Goal: Information Seeking & Learning: Learn about a topic

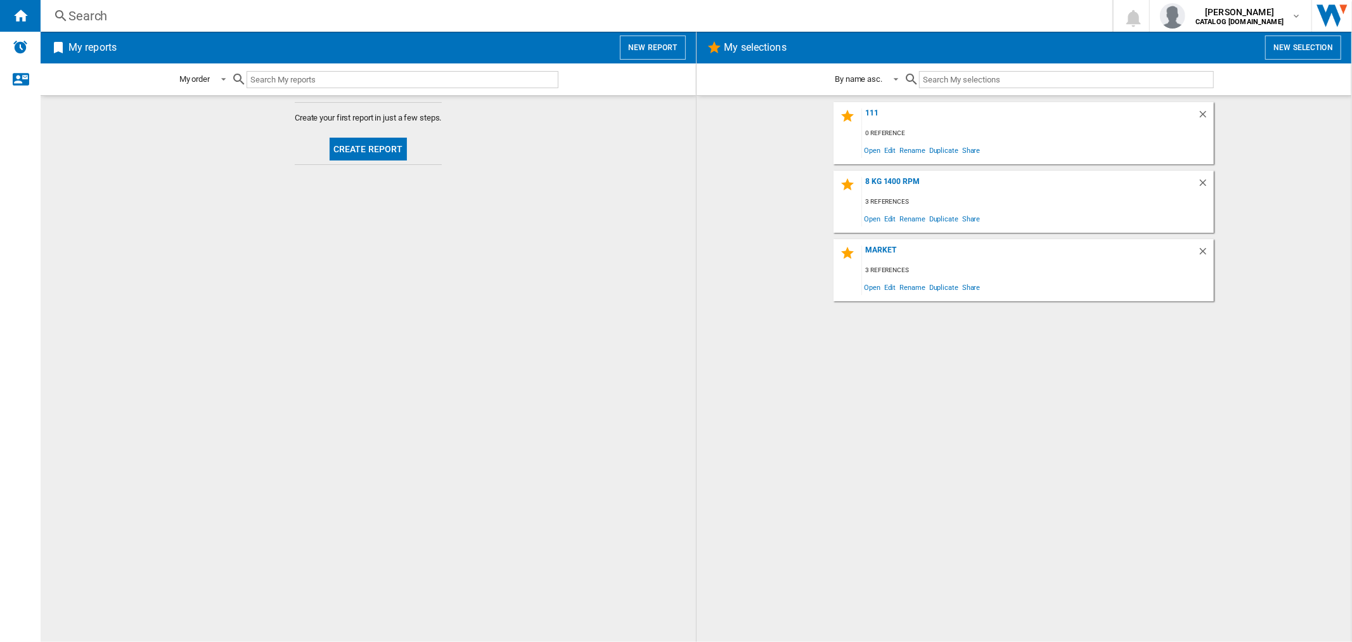
click at [83, 8] on div "Search" at bounding box center [573, 16] width 1011 height 18
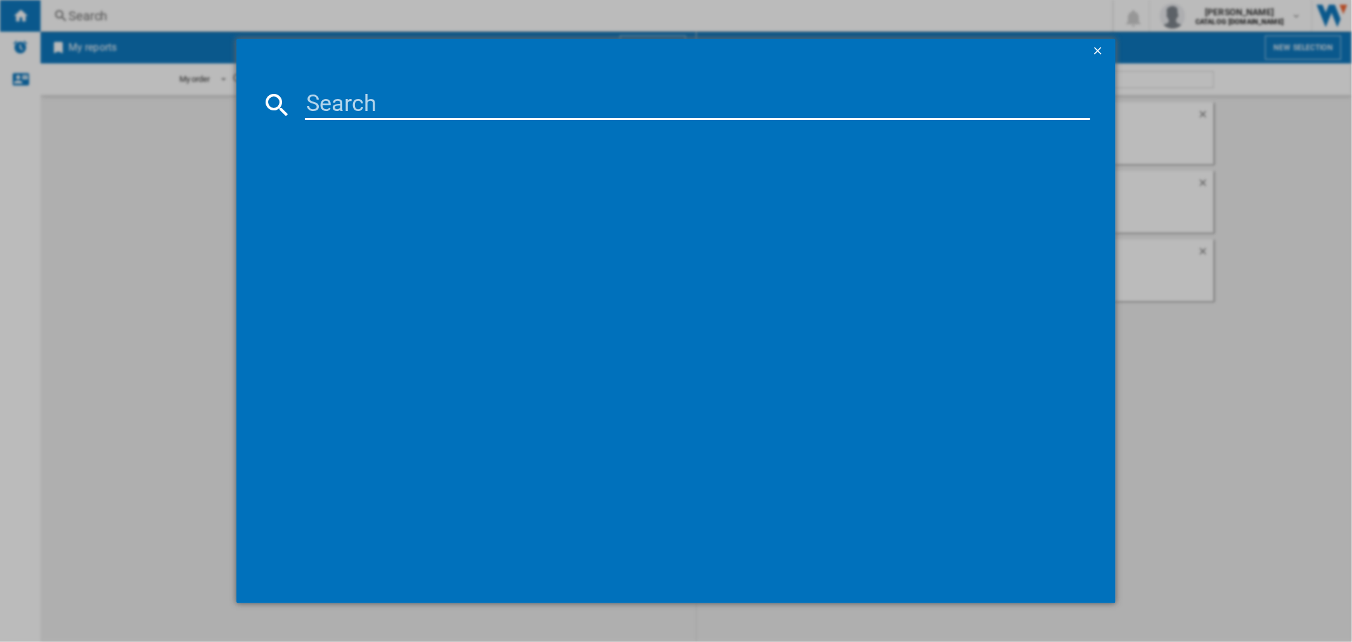
paste input "WF3M741BWI"
type input "WF3M741BWI"
click at [378, 184] on div "HISENSE WF3M741BWI WHITE" at bounding box center [685, 187] width 772 height 13
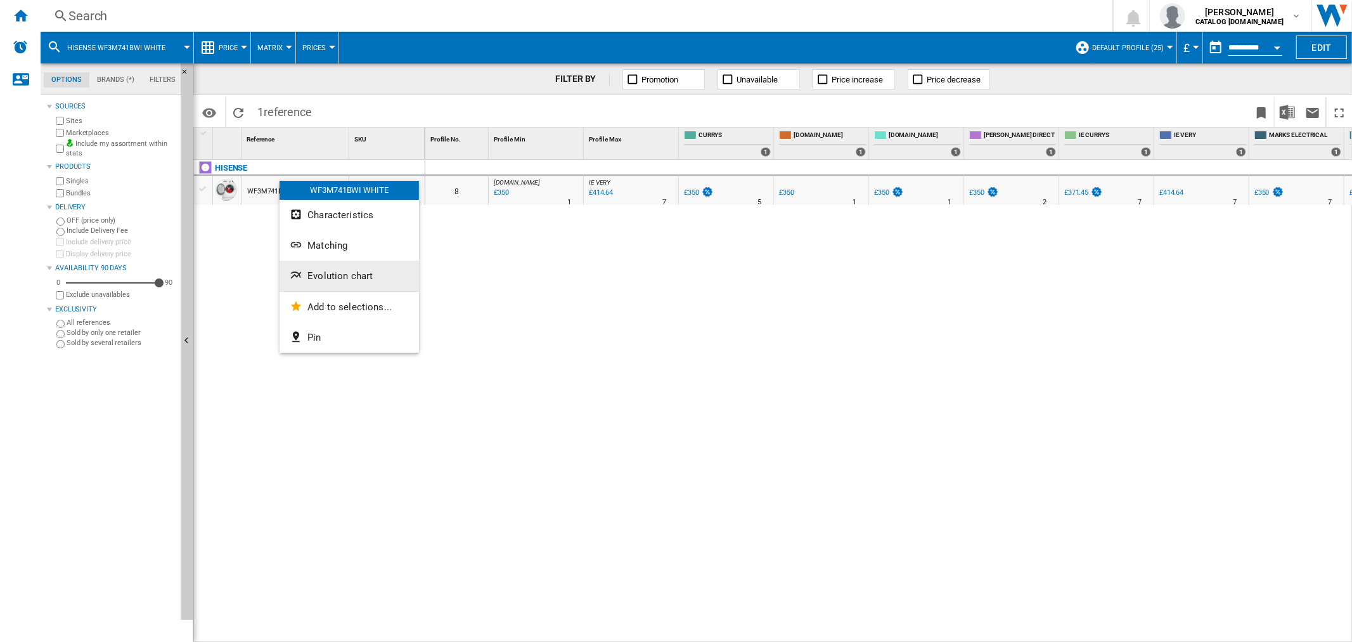
click at [356, 275] on span "Evolution chart" at bounding box center [339, 275] width 65 height 11
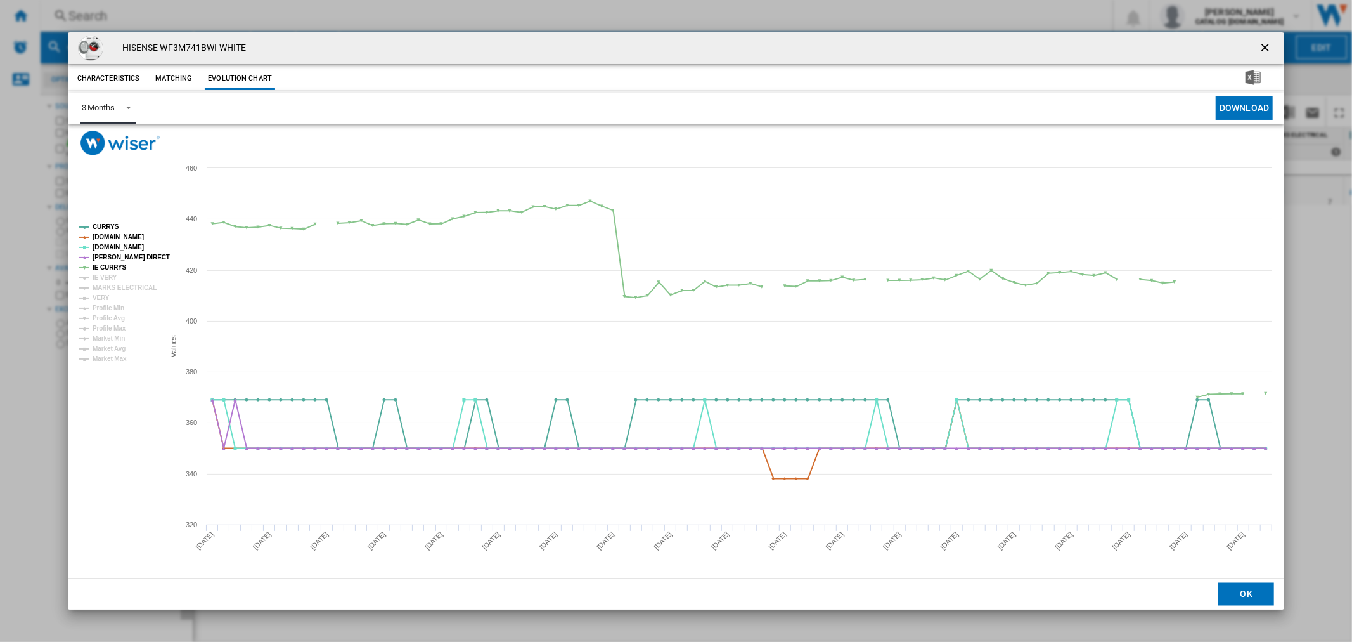
click at [127, 105] on span "Product popup" at bounding box center [124, 106] width 15 height 11
click at [130, 136] on md-option "6 Months" at bounding box center [114, 139] width 86 height 30
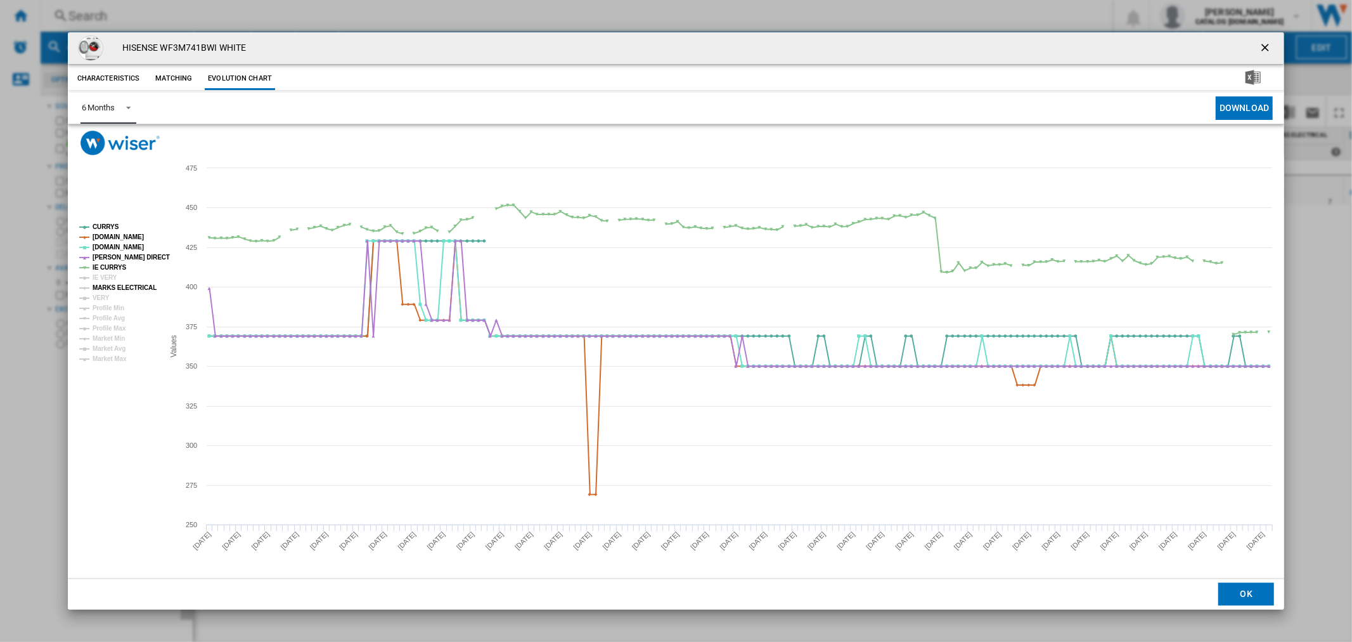
click at [106, 291] on tspan "MARKS ELECTRICAL" at bounding box center [125, 287] width 64 height 7
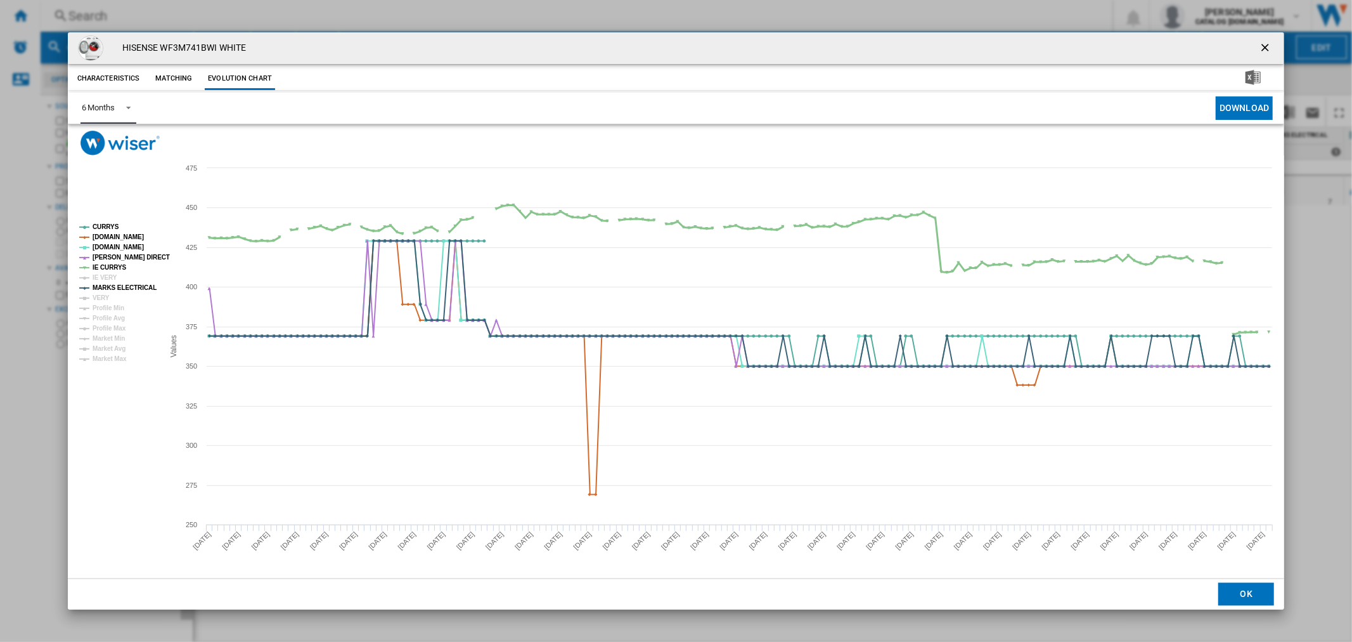
click at [117, 267] on tspan "IE CURRYS" at bounding box center [110, 267] width 34 height 7
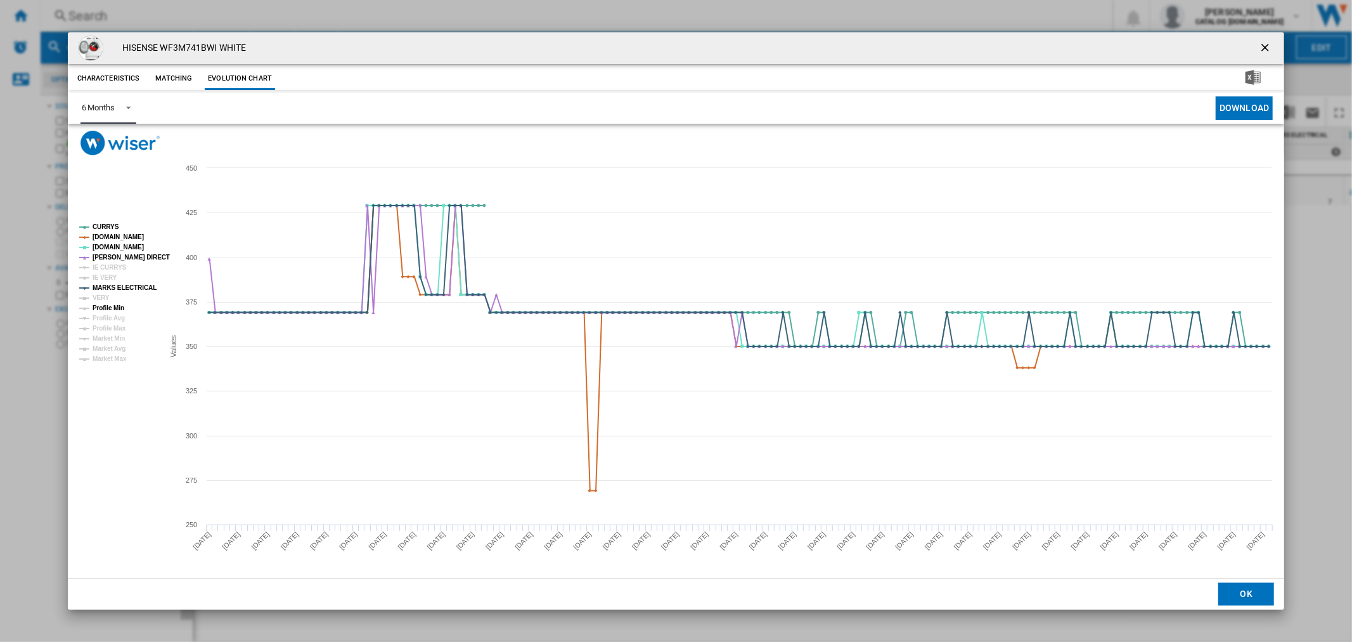
click at [110, 304] on tspan "Profile Min" at bounding box center [109, 307] width 32 height 7
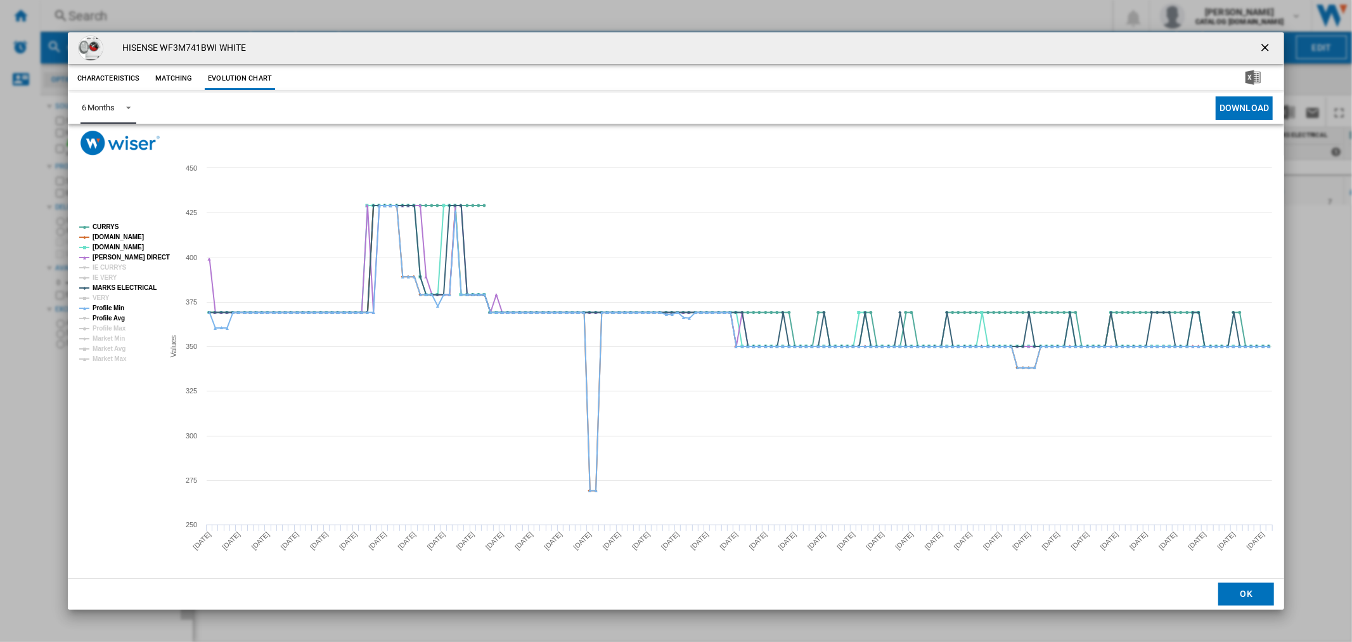
click at [119, 319] on tspan "Profile Avg" at bounding box center [109, 317] width 32 height 7
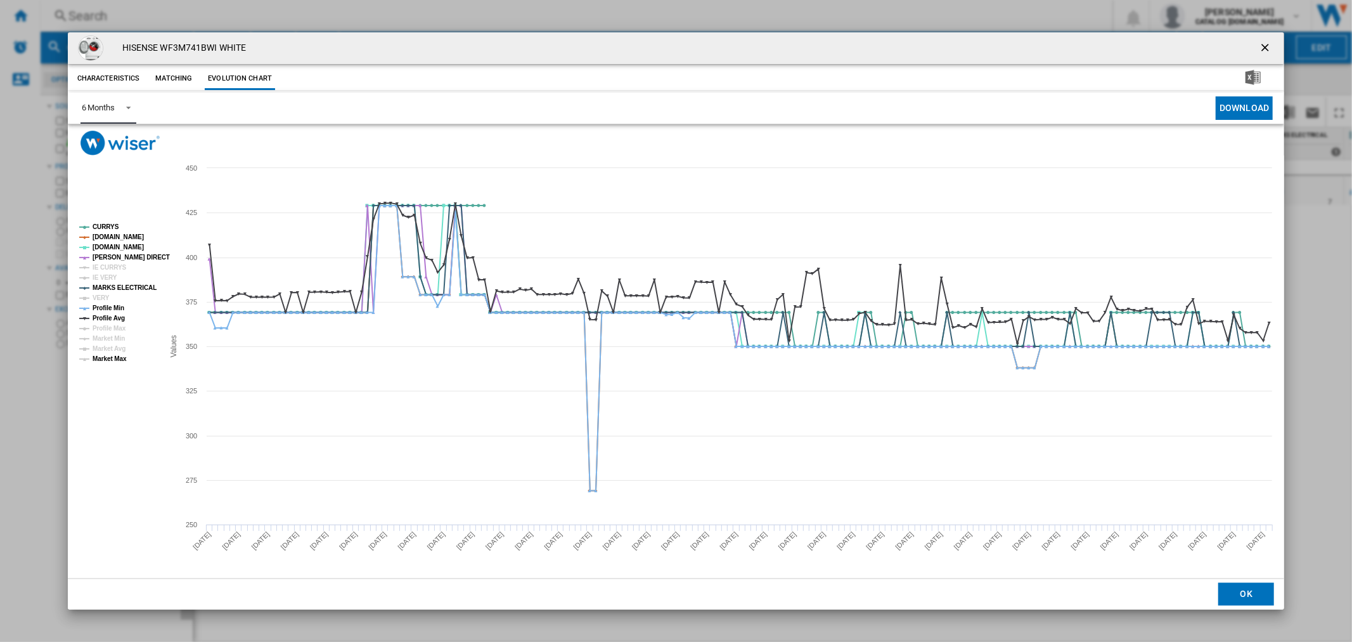
click at [116, 360] on tspan "Market Max" at bounding box center [110, 358] width 34 height 7
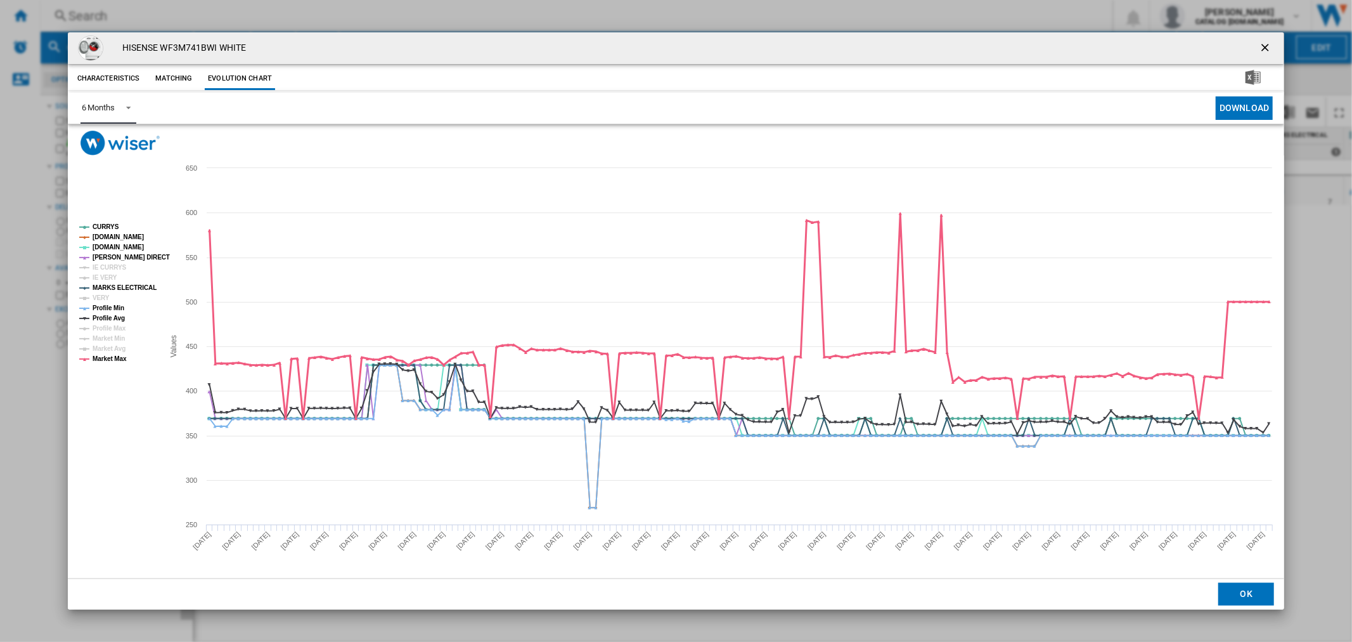
click at [122, 358] on tspan "Market Max" at bounding box center [110, 358] width 34 height 7
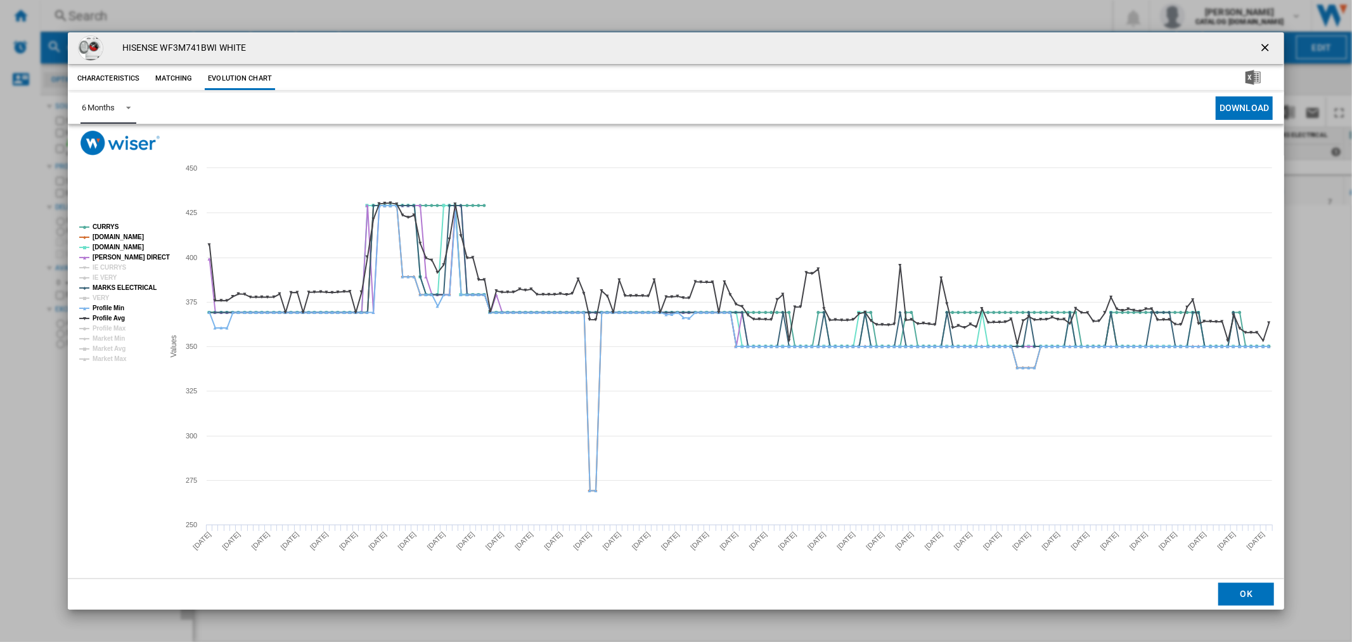
click at [126, 330] on rect "Product popup" at bounding box center [116, 293] width 84 height 149
click at [115, 326] on tspan "Profile Max" at bounding box center [110, 328] width 34 height 7
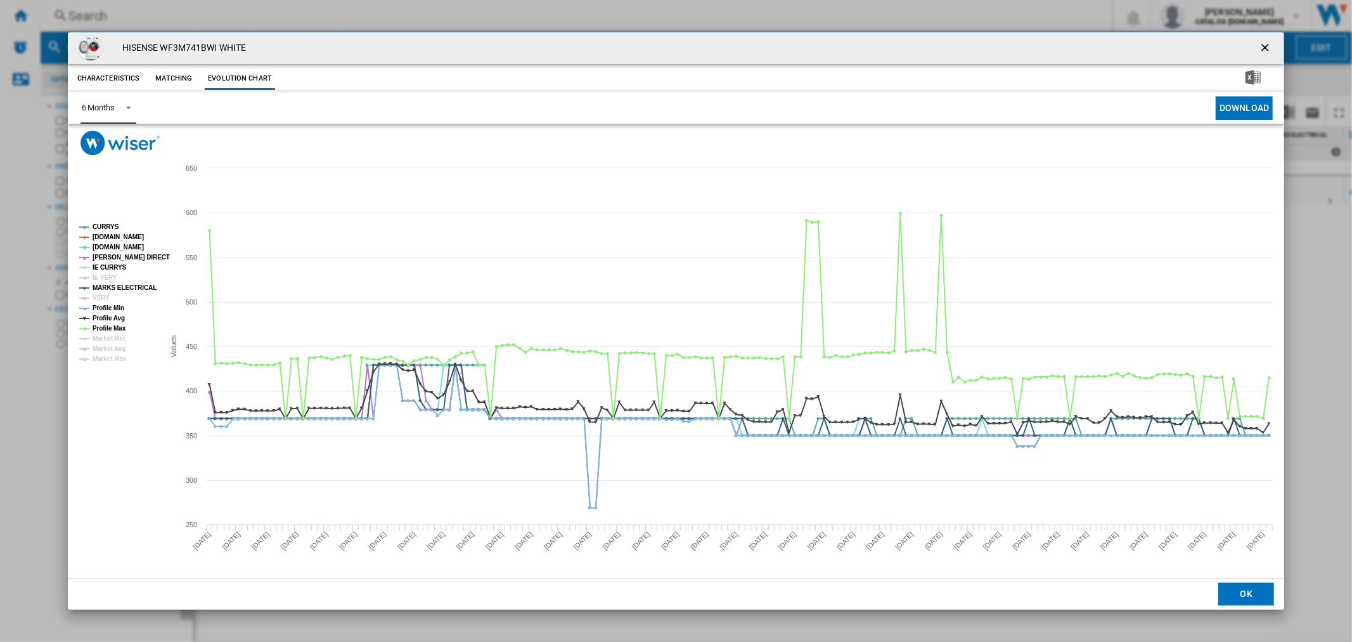
click at [108, 267] on tspan "IE CURRYS" at bounding box center [110, 267] width 34 height 7
click at [105, 275] on tspan "IE VERY" at bounding box center [105, 277] width 25 height 7
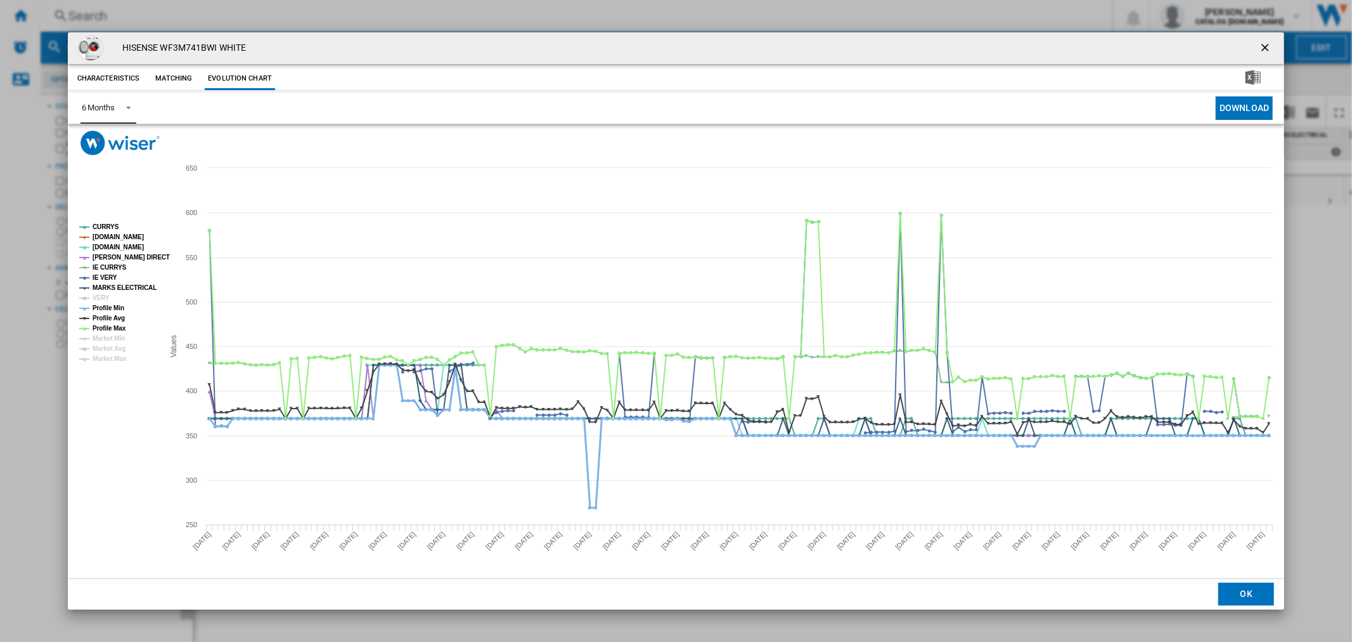
click at [113, 306] on tspan "Profile Min" at bounding box center [109, 307] width 32 height 7
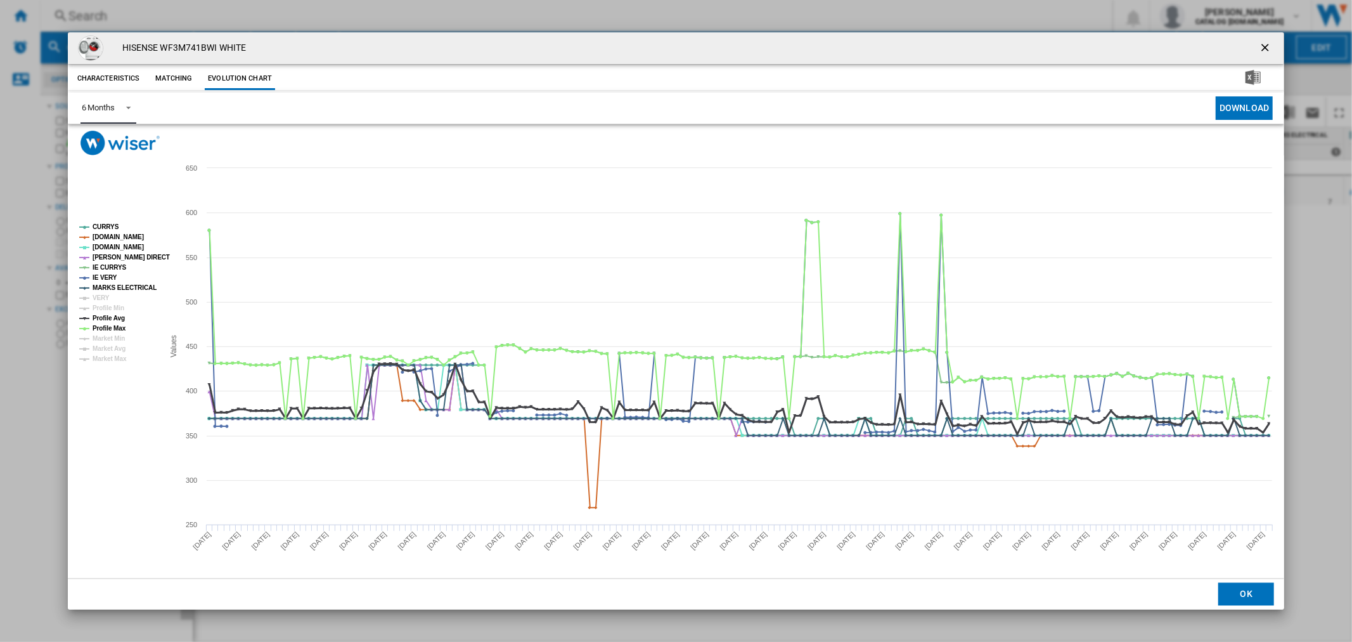
click at [113, 314] on tspan "Profile Avg" at bounding box center [109, 317] width 32 height 7
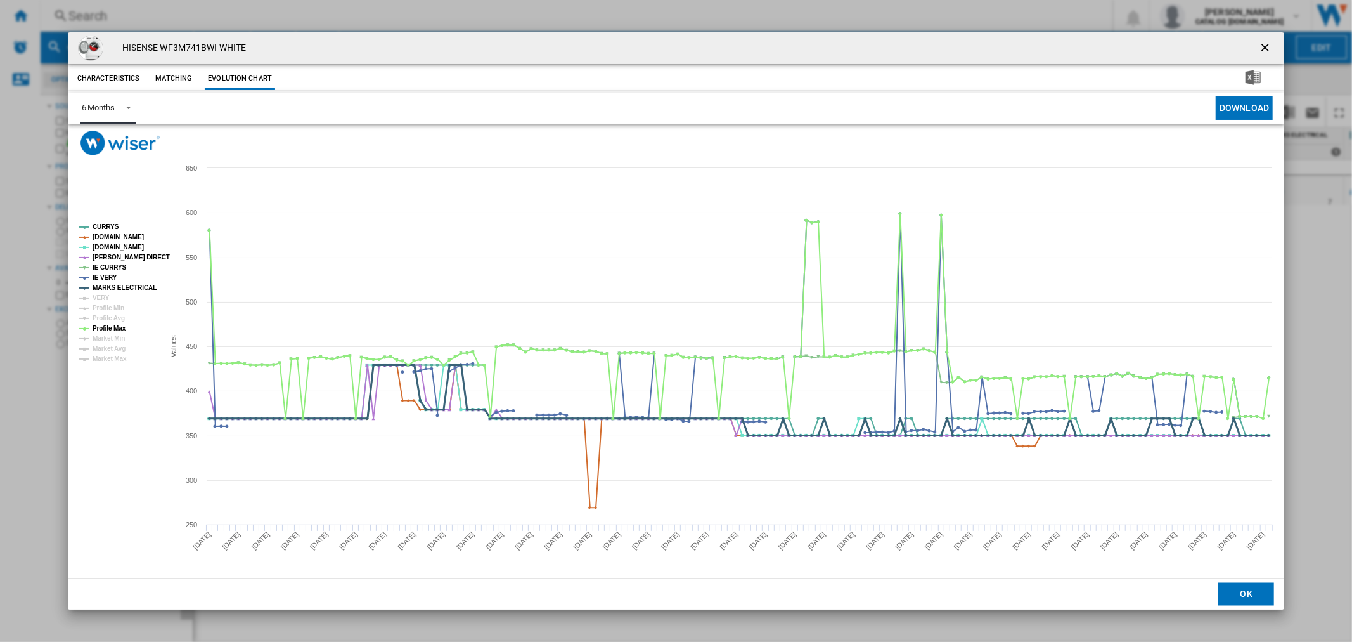
click at [124, 284] on tspan "MARKS ELECTRICAL" at bounding box center [125, 287] width 64 height 7
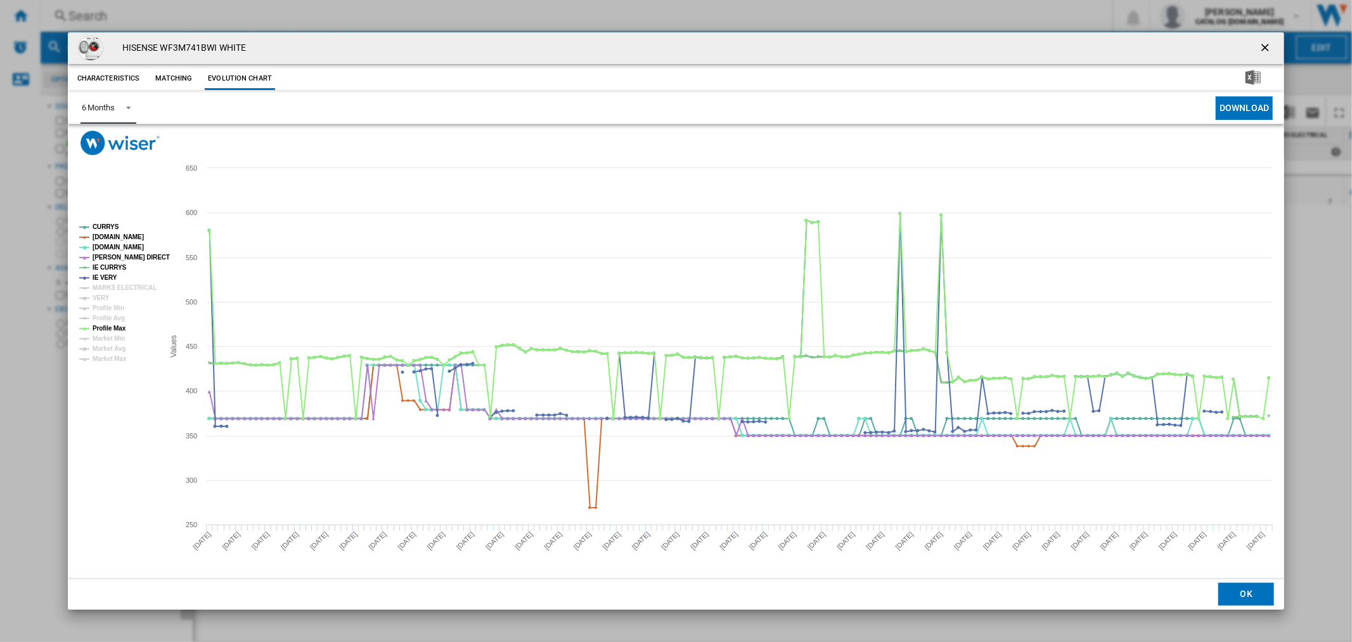
click at [111, 270] on tspan "IE CURRYS" at bounding box center [110, 267] width 34 height 7
click at [105, 284] on tspan "MARKS ELECTRICAL" at bounding box center [125, 287] width 64 height 7
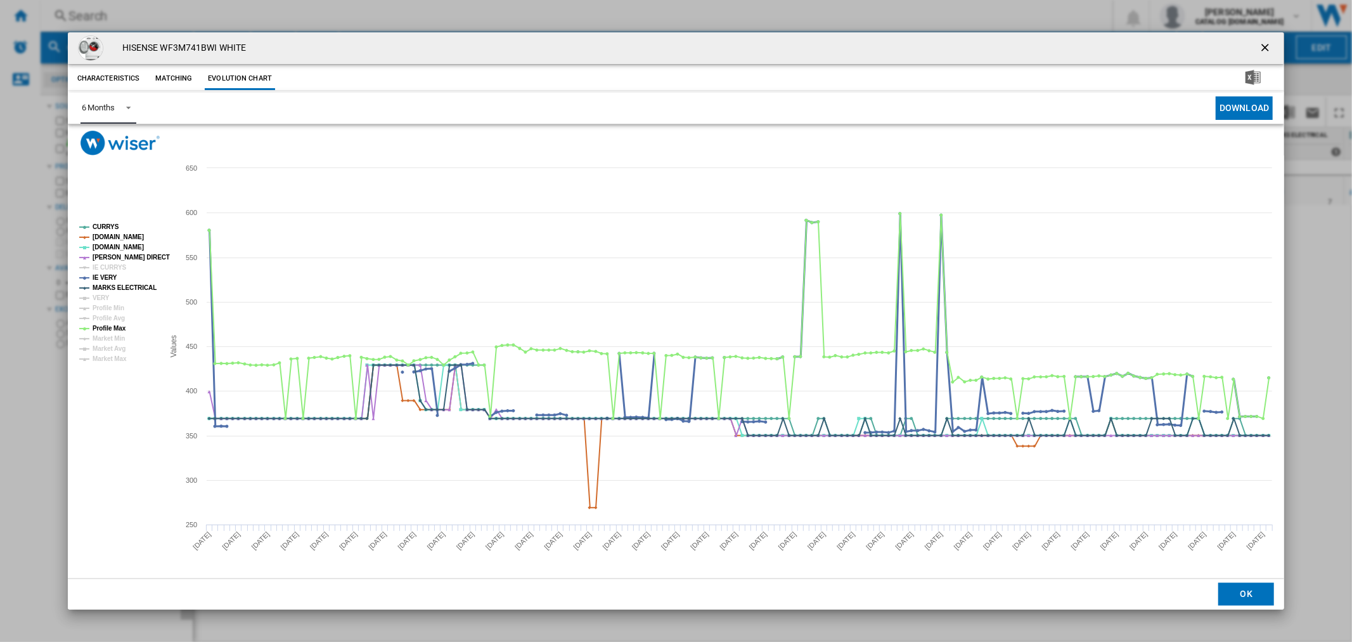
click at [100, 270] on tspan "IE CURRYS" at bounding box center [110, 267] width 34 height 7
click at [111, 325] on tspan "Profile Max" at bounding box center [110, 328] width 34 height 7
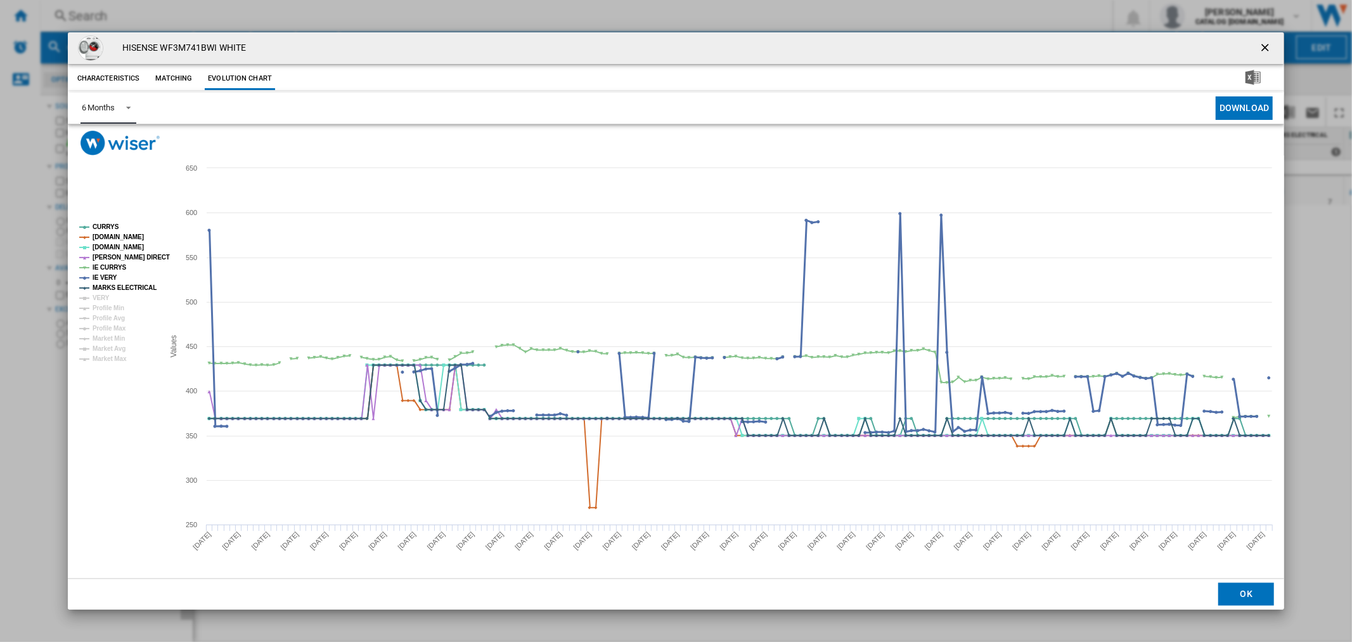
click at [110, 277] on tspan "IE VERY" at bounding box center [105, 277] width 25 height 7
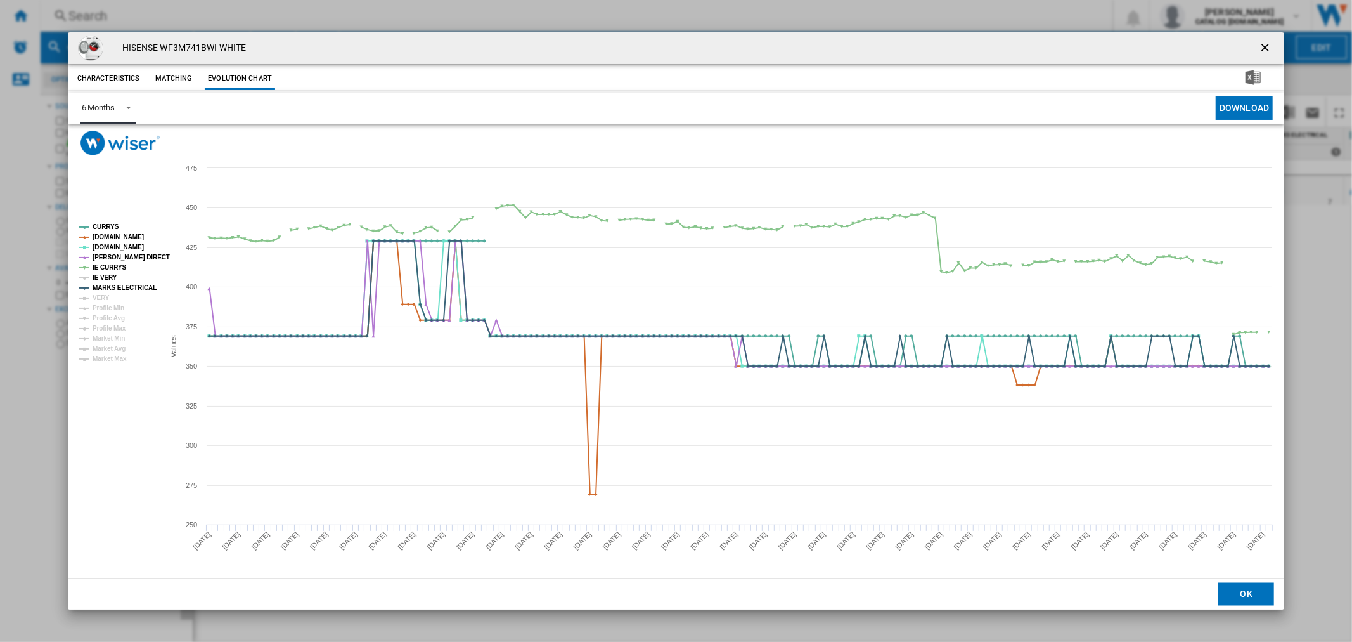
click at [111, 279] on tspan "IE VERY" at bounding box center [105, 277] width 25 height 7
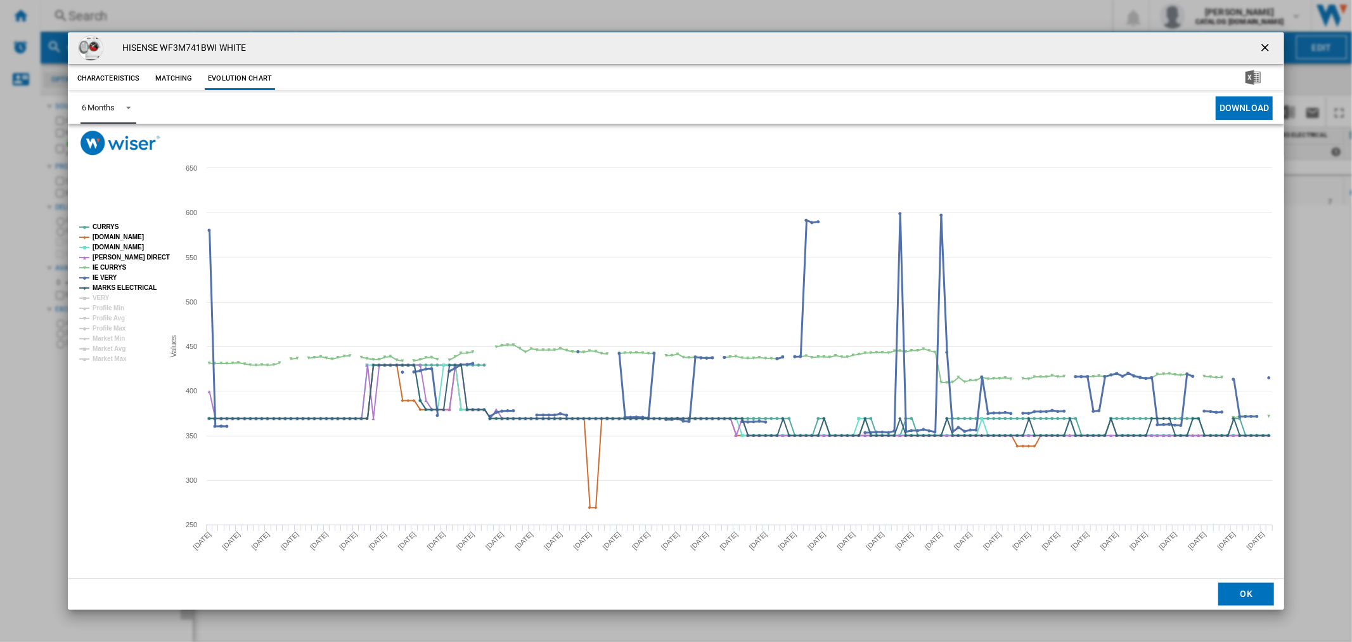
click at [111, 279] on tspan "IE VERY" at bounding box center [105, 277] width 25 height 7
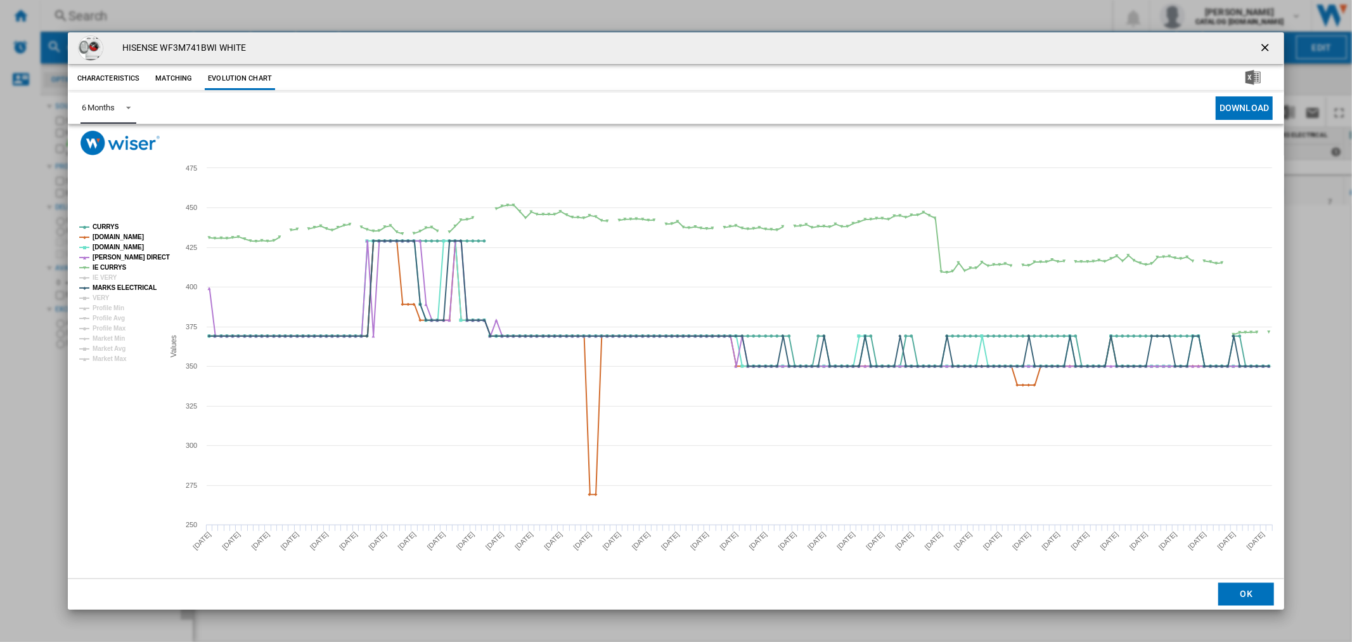
click at [111, 279] on tspan "IE VERY" at bounding box center [105, 277] width 25 height 7
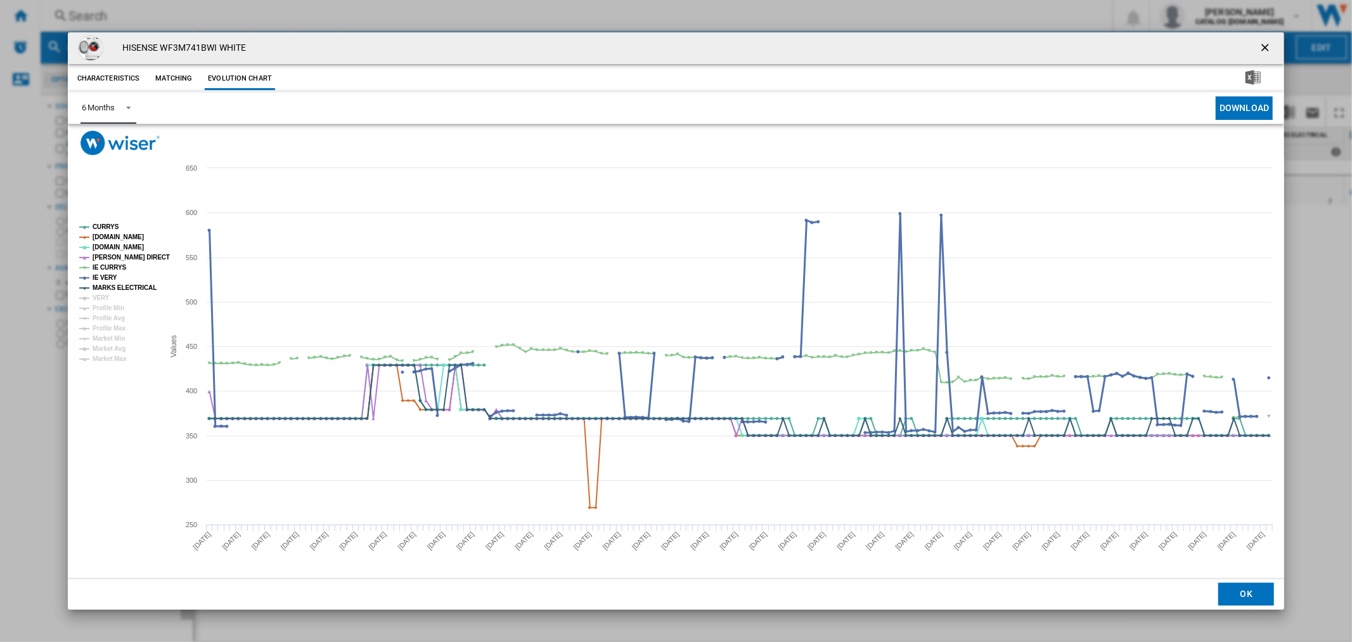
click at [111, 279] on tspan "IE VERY" at bounding box center [105, 277] width 25 height 7
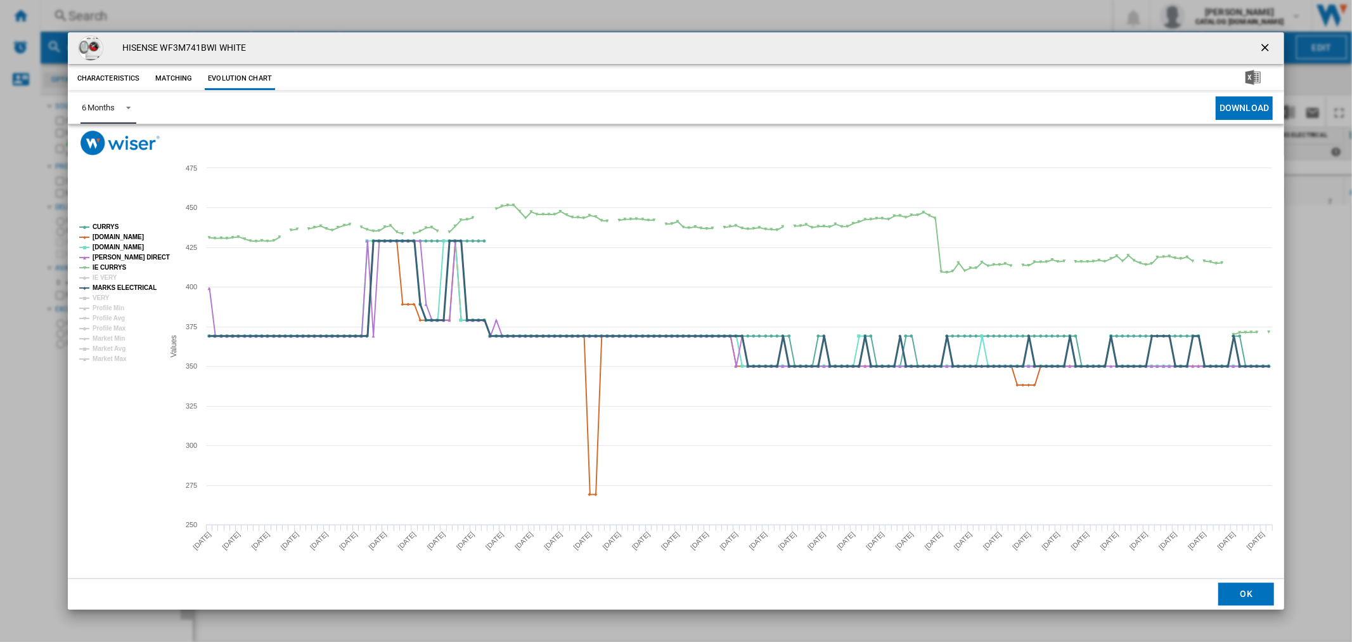
click at [106, 287] on tspan "MARKS ELECTRICAL" at bounding box center [125, 287] width 64 height 7
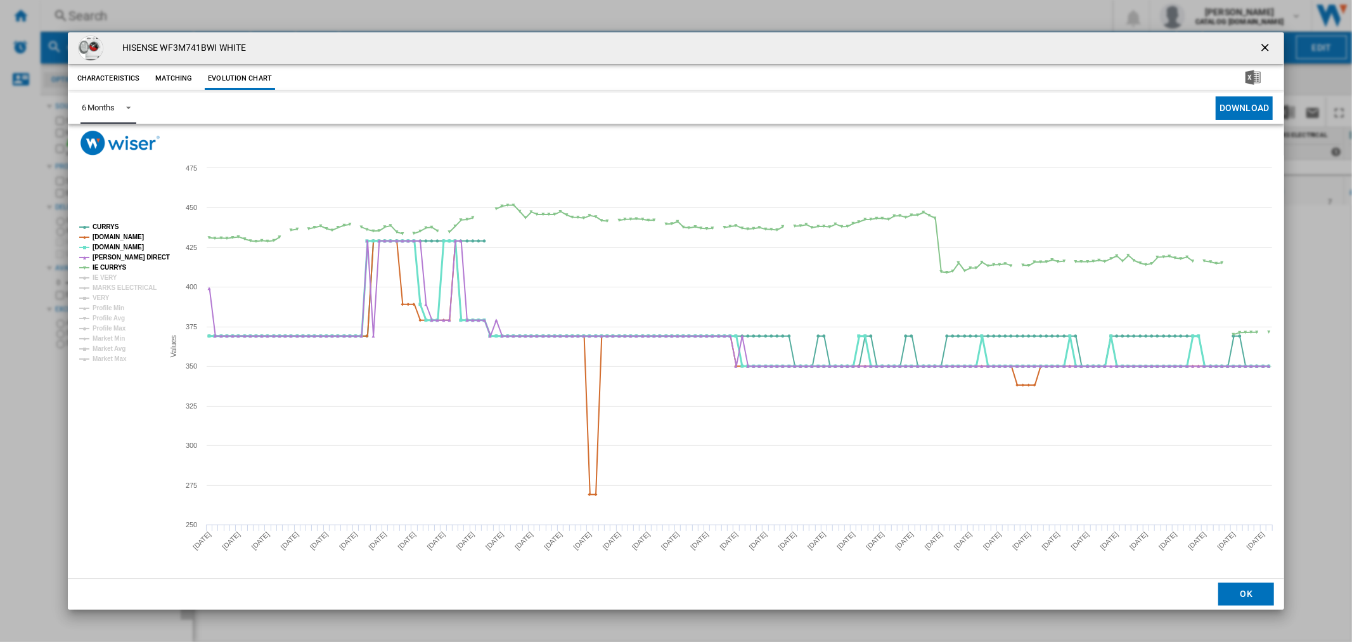
click at [113, 249] on tspan "[DOMAIN_NAME]" at bounding box center [118, 246] width 51 height 7
click at [121, 230] on rect "Product popup" at bounding box center [116, 293] width 84 height 149
click at [117, 238] on tspan "[DOMAIN_NAME]" at bounding box center [118, 236] width 51 height 7
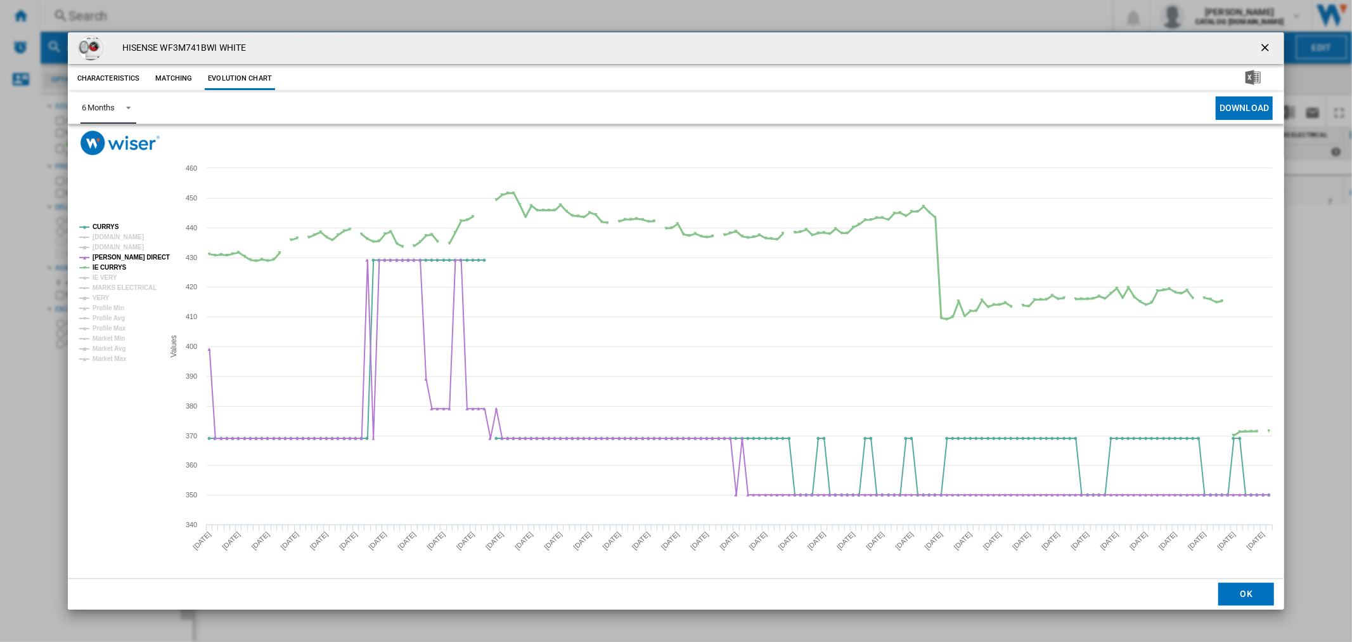
click at [111, 264] on tspan "IE CURRYS" at bounding box center [110, 267] width 34 height 7
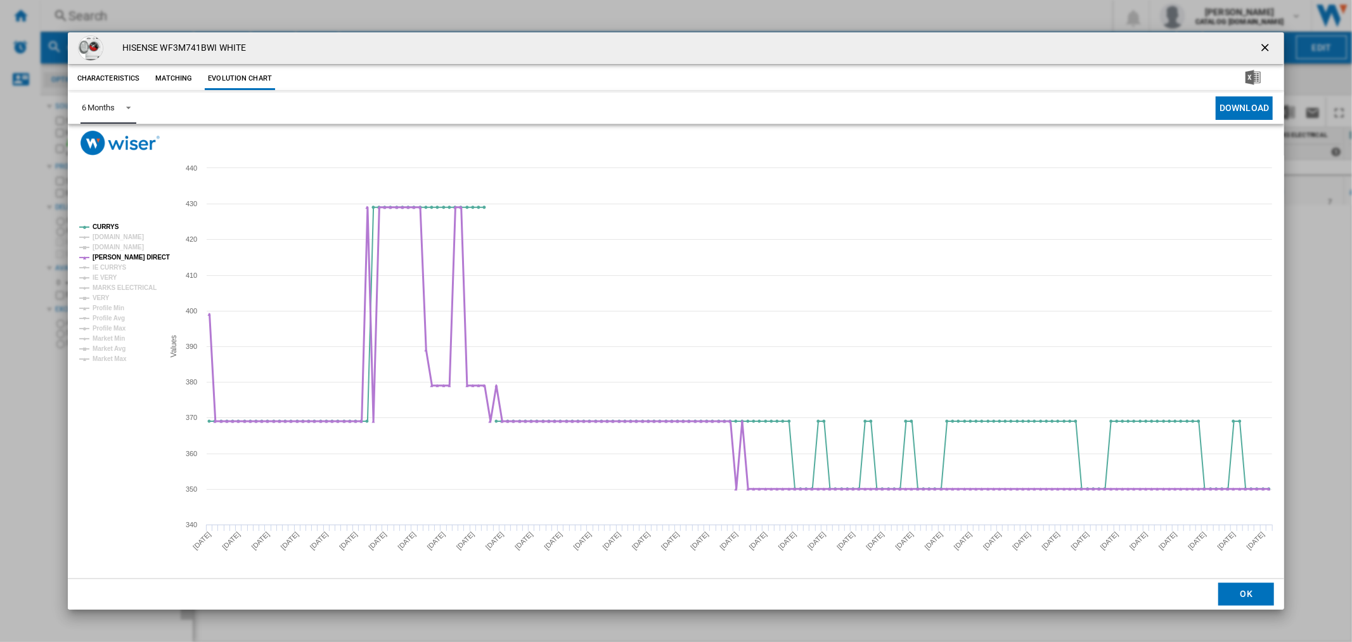
click at [122, 254] on tspan "[PERSON_NAME] DIRECT" at bounding box center [131, 257] width 77 height 7
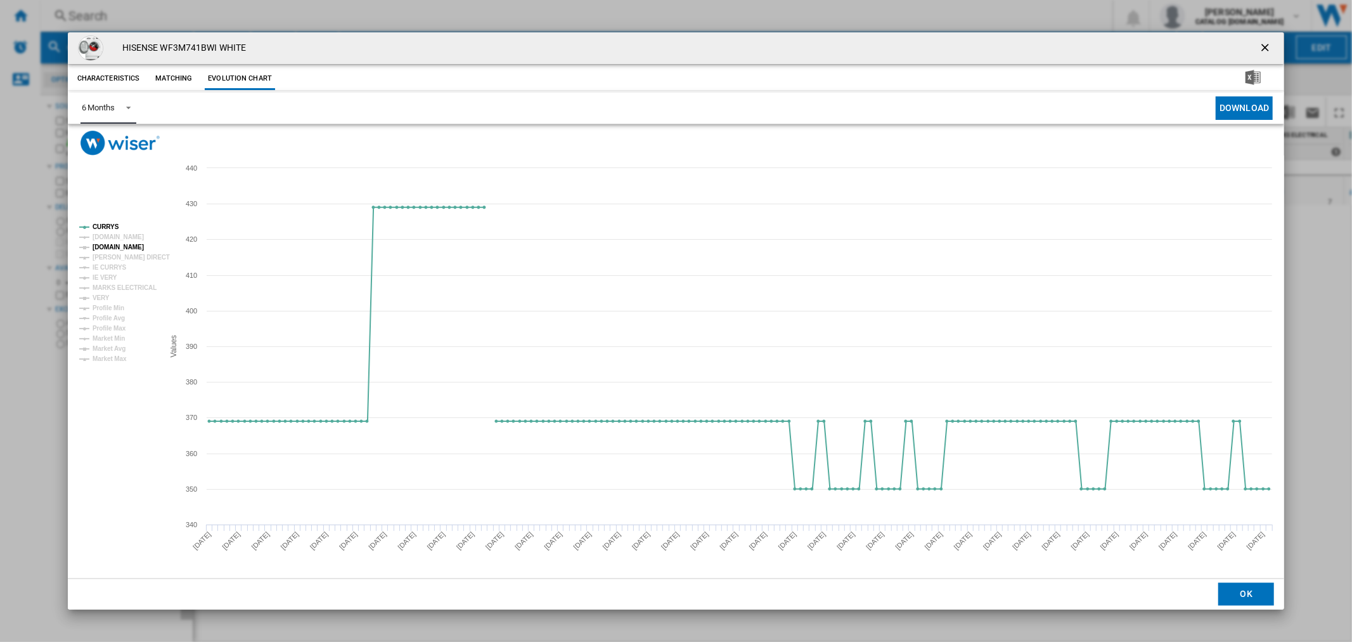
click at [112, 250] on tspan "[DOMAIN_NAME]" at bounding box center [118, 246] width 51 height 7
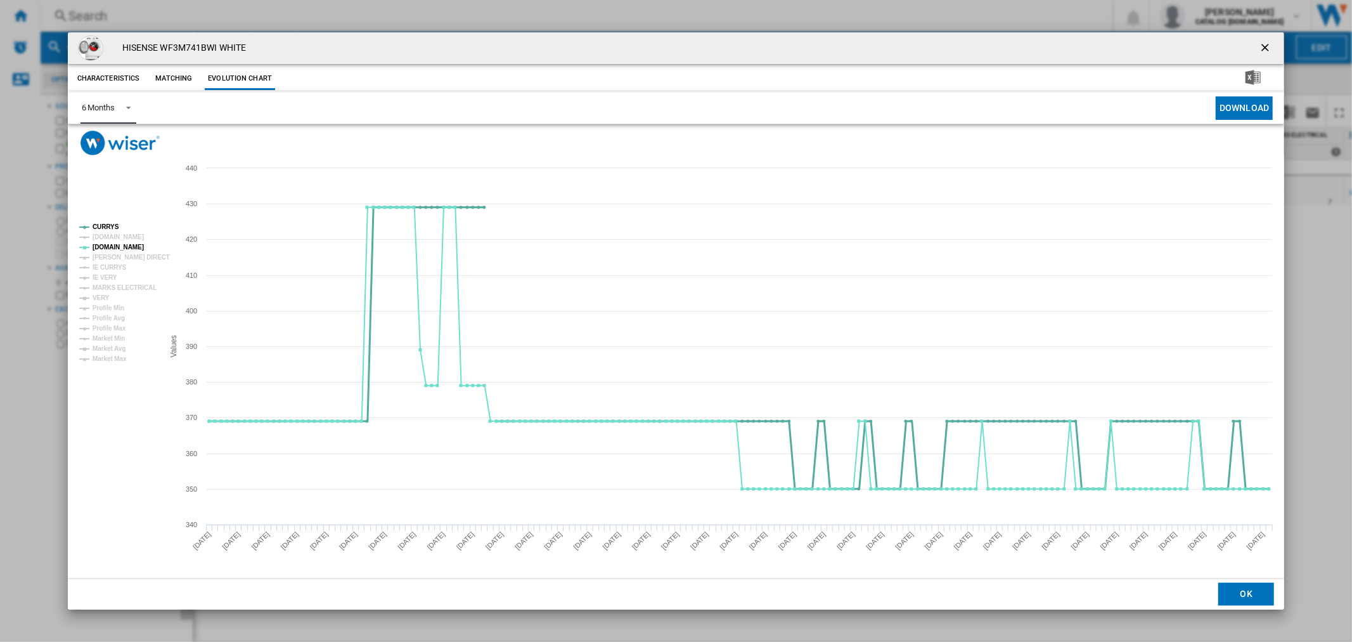
click at [114, 226] on tspan "CURRYS" at bounding box center [106, 226] width 27 height 7
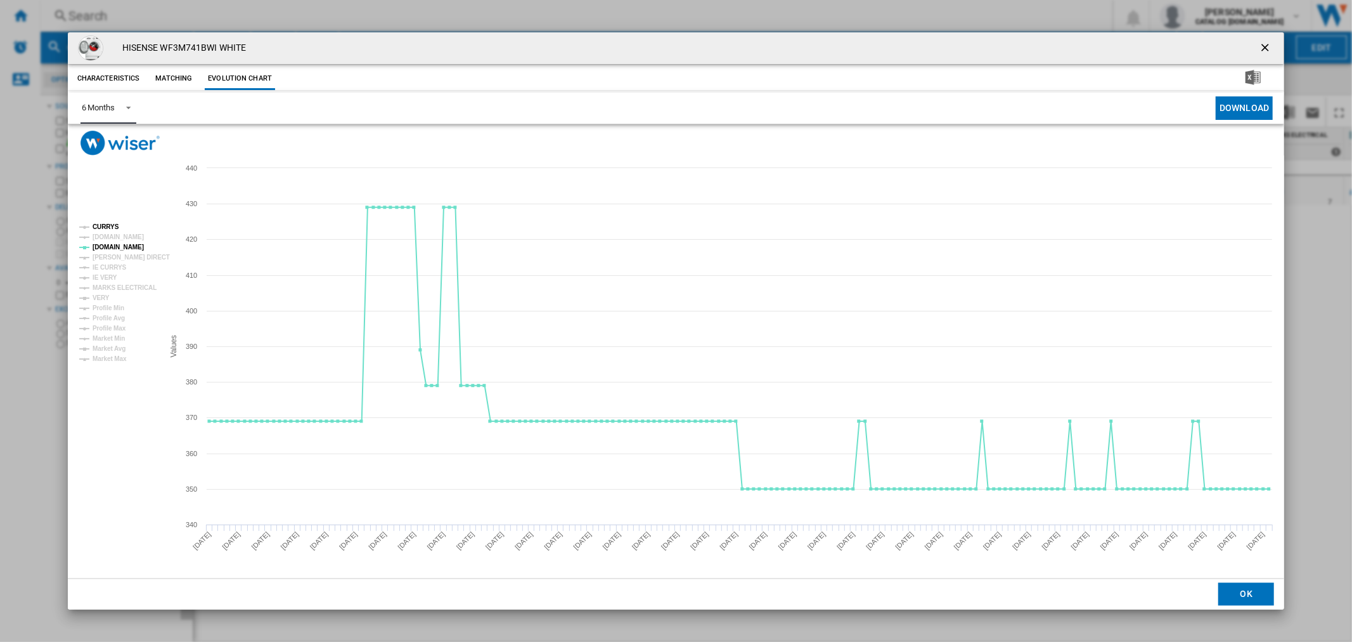
click at [110, 226] on tspan "CURRYS" at bounding box center [106, 226] width 27 height 7
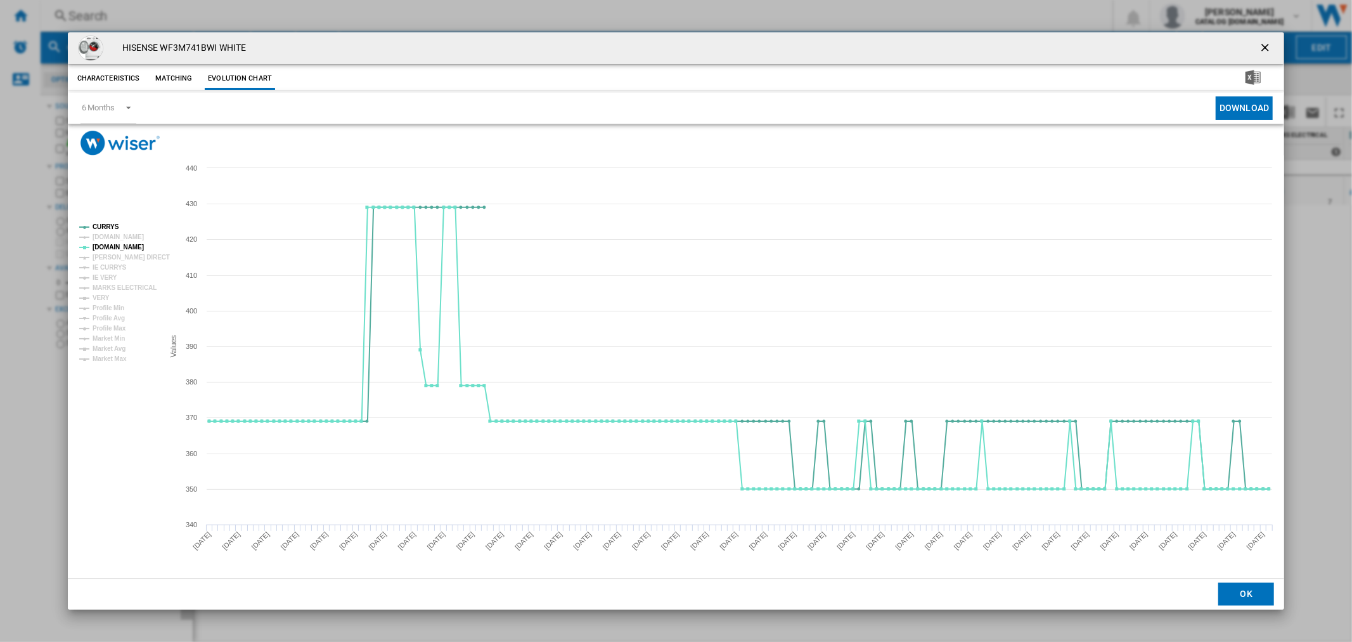
click at [1263, 46] on ng-md-icon "getI18NText('BUTTONS.CLOSE_DIALOG')" at bounding box center [1266, 48] width 15 height 15
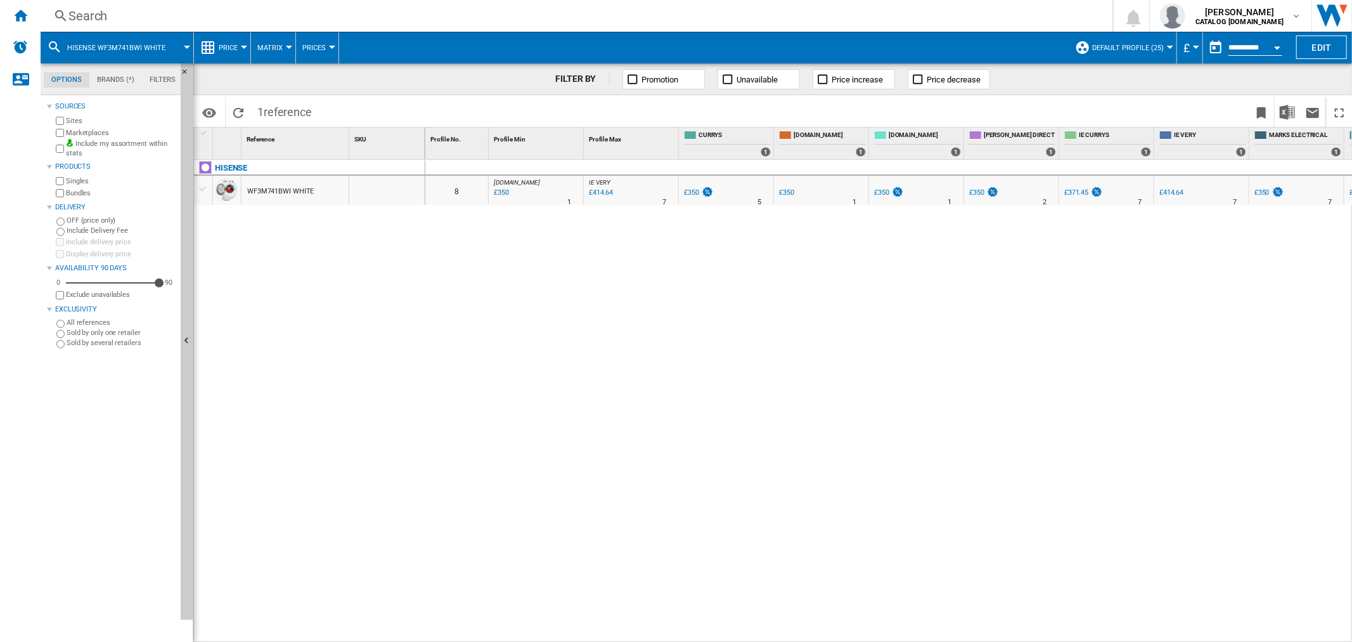
click at [91, 3] on div "Search Search 0 [PERSON_NAME] CATALOG [DOMAIN_NAME] CATALOG [DOMAIN_NAME] My se…" at bounding box center [697, 16] width 1312 height 32
click at [92, 10] on div "Search" at bounding box center [573, 16] width 1011 height 18
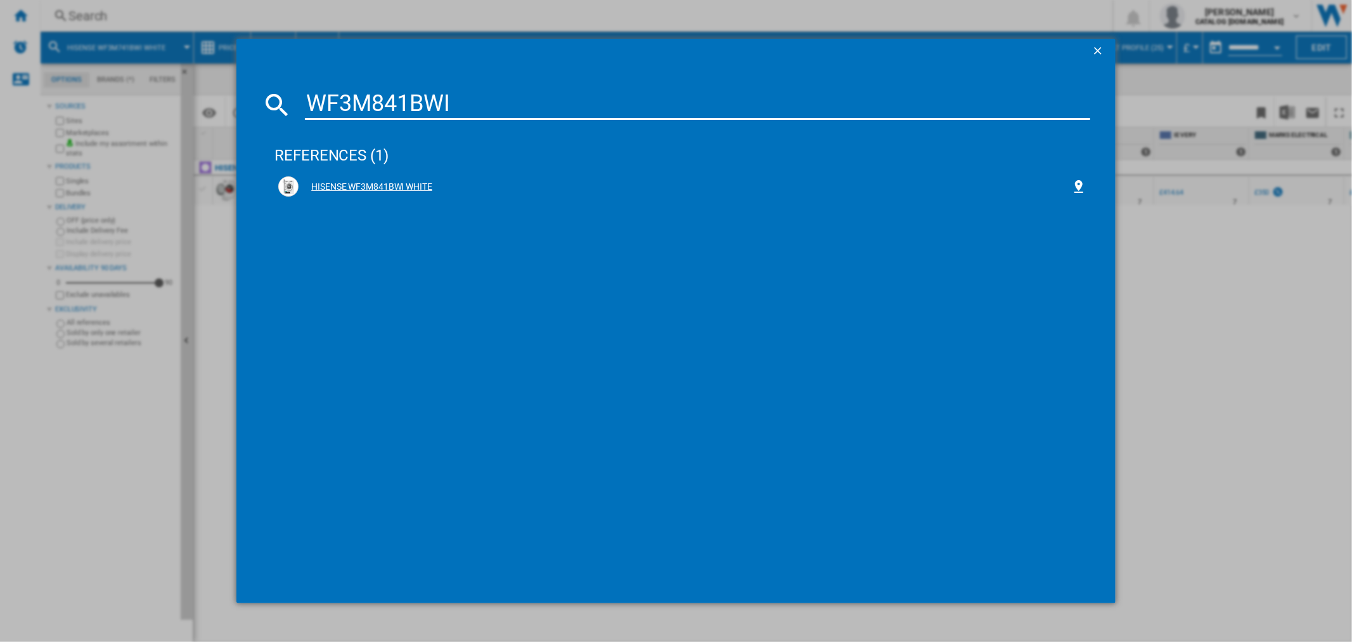
type input "WF3M841BWI"
click at [397, 184] on div "HISENSE WF3M841BWI WHITE" at bounding box center [685, 187] width 772 height 13
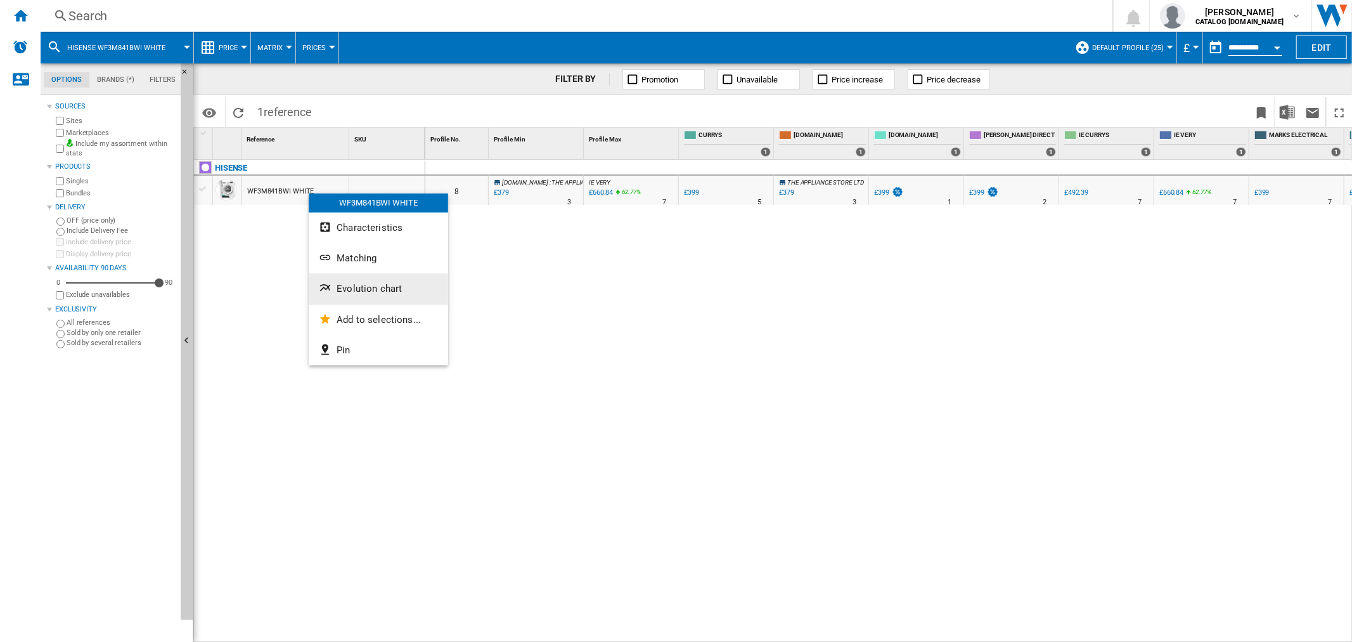
click at [385, 295] on button "Evolution chart" at bounding box center [378, 288] width 139 height 30
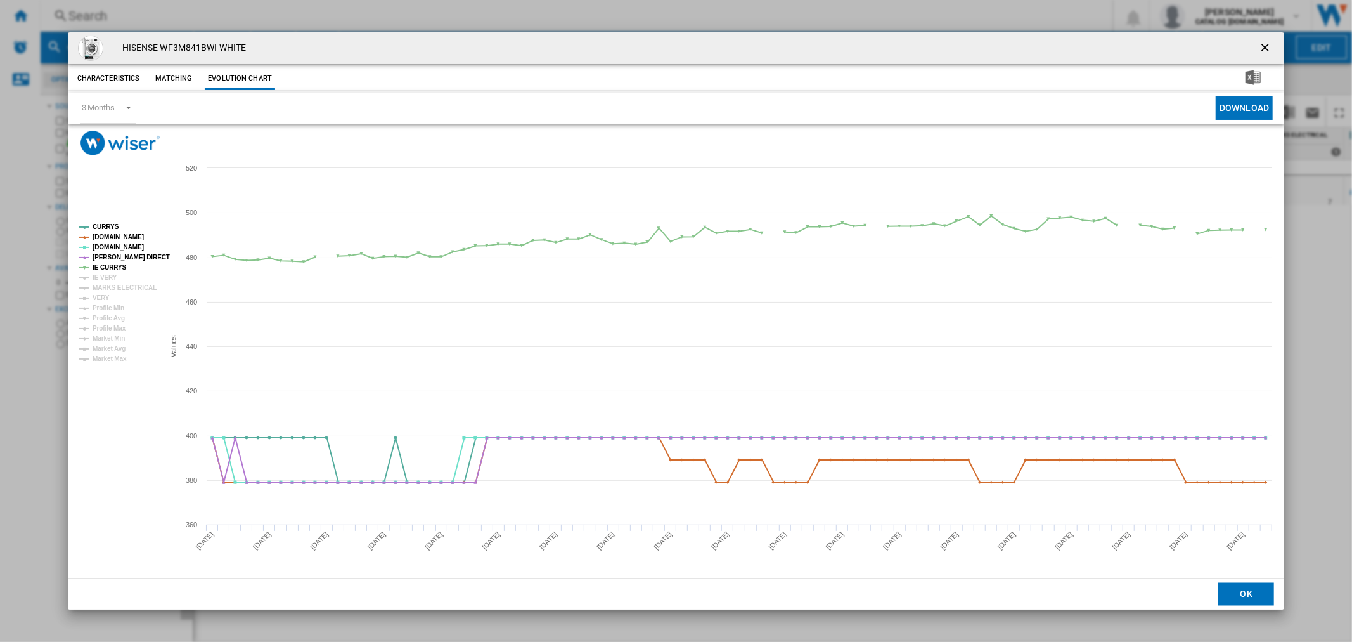
click at [1257, 55] on button "Product popup" at bounding box center [1266, 48] width 25 height 25
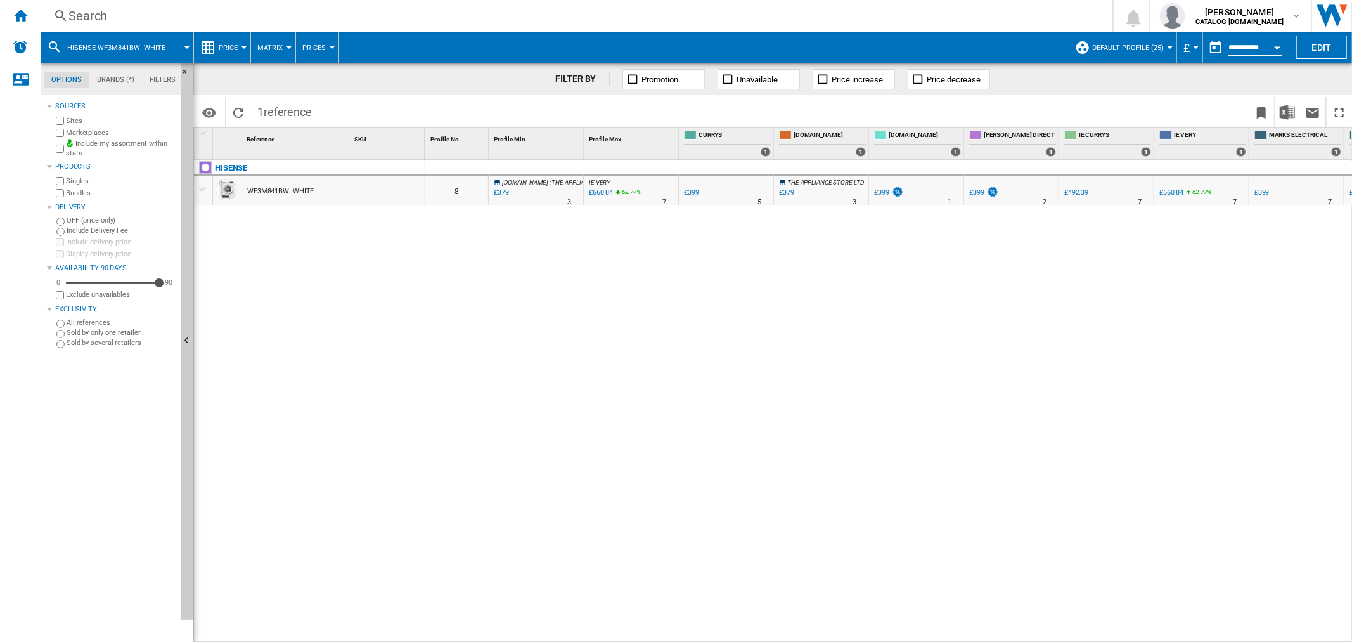
click at [101, 15] on div "Search" at bounding box center [573, 16] width 1011 height 18
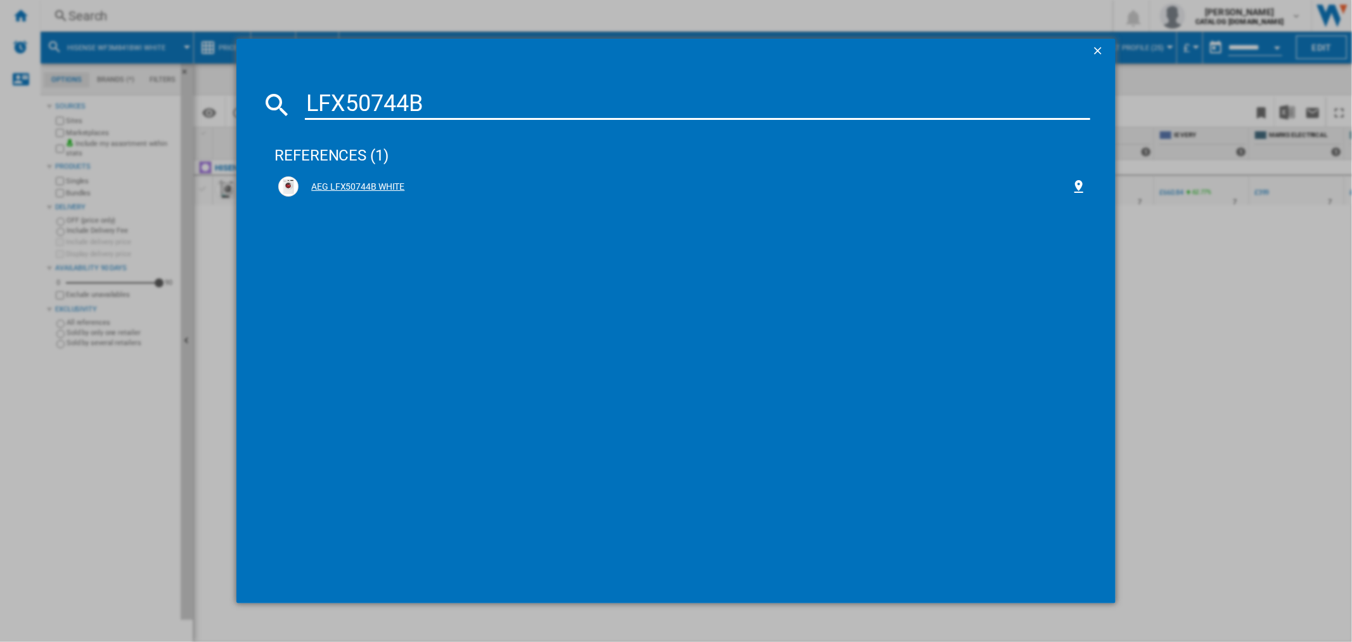
type input "LFX50744B"
click at [378, 183] on div "AEG LFX50744B WHITE" at bounding box center [685, 187] width 772 height 13
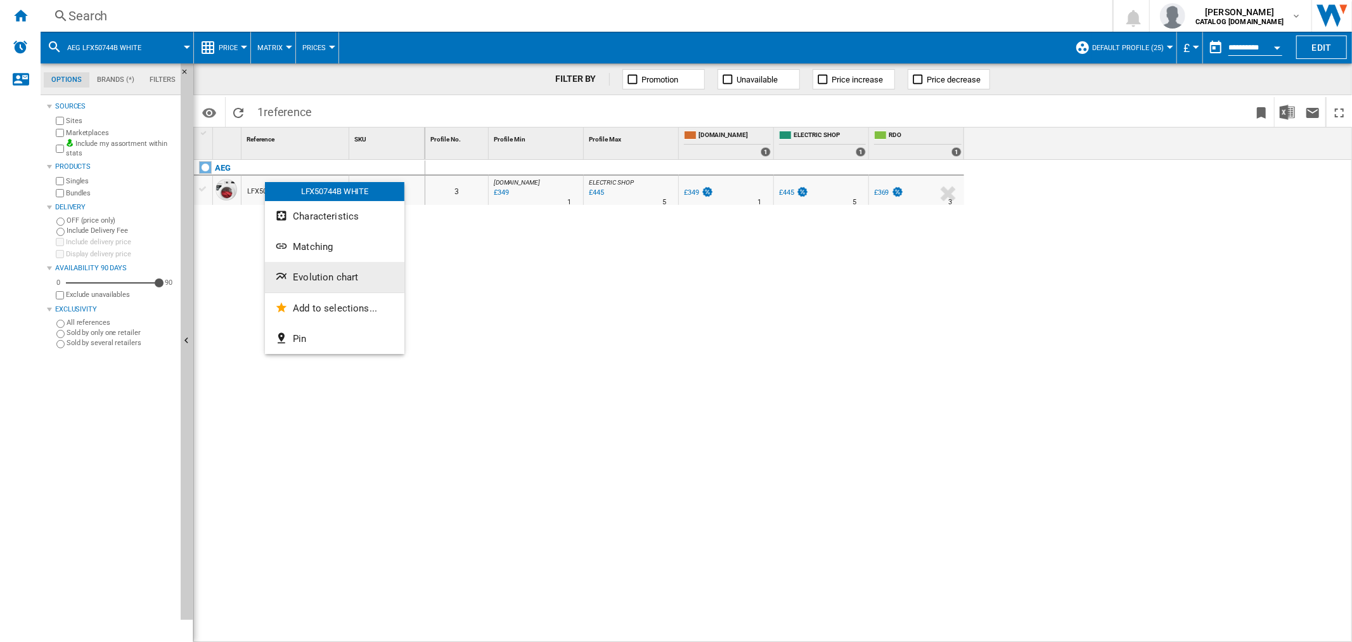
click at [337, 270] on button "Evolution chart" at bounding box center [334, 277] width 139 height 30
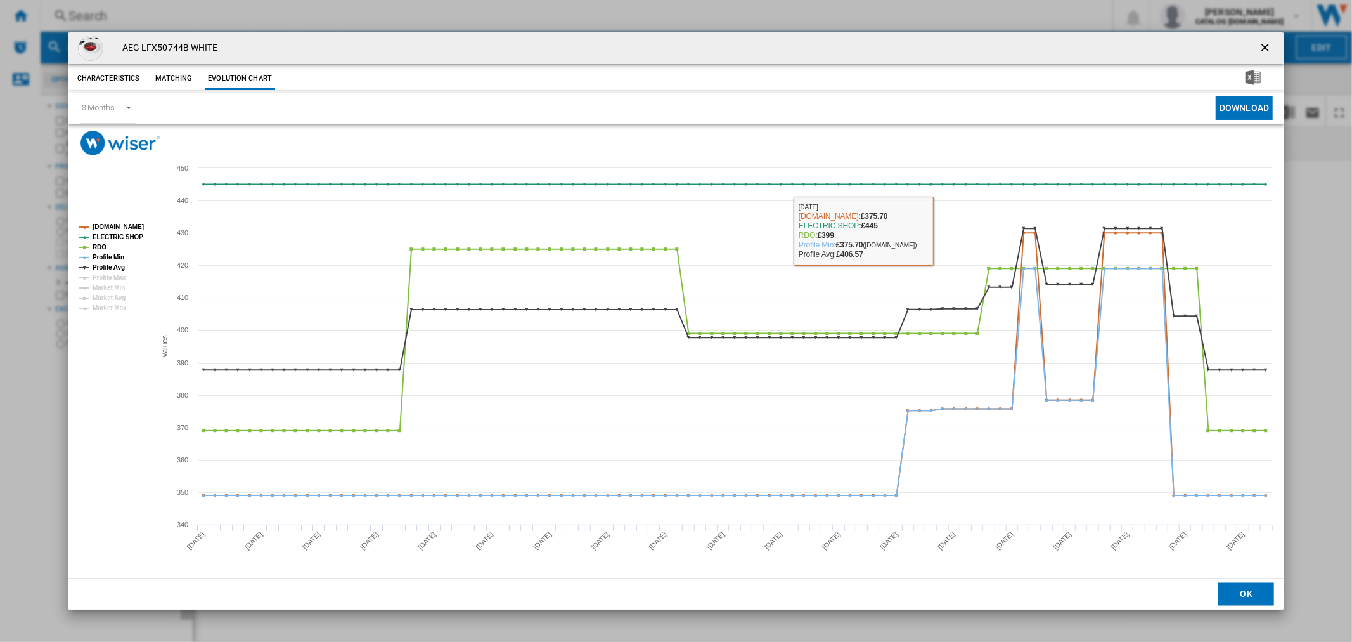
click at [1271, 40] on button "Product popup" at bounding box center [1266, 48] width 25 height 25
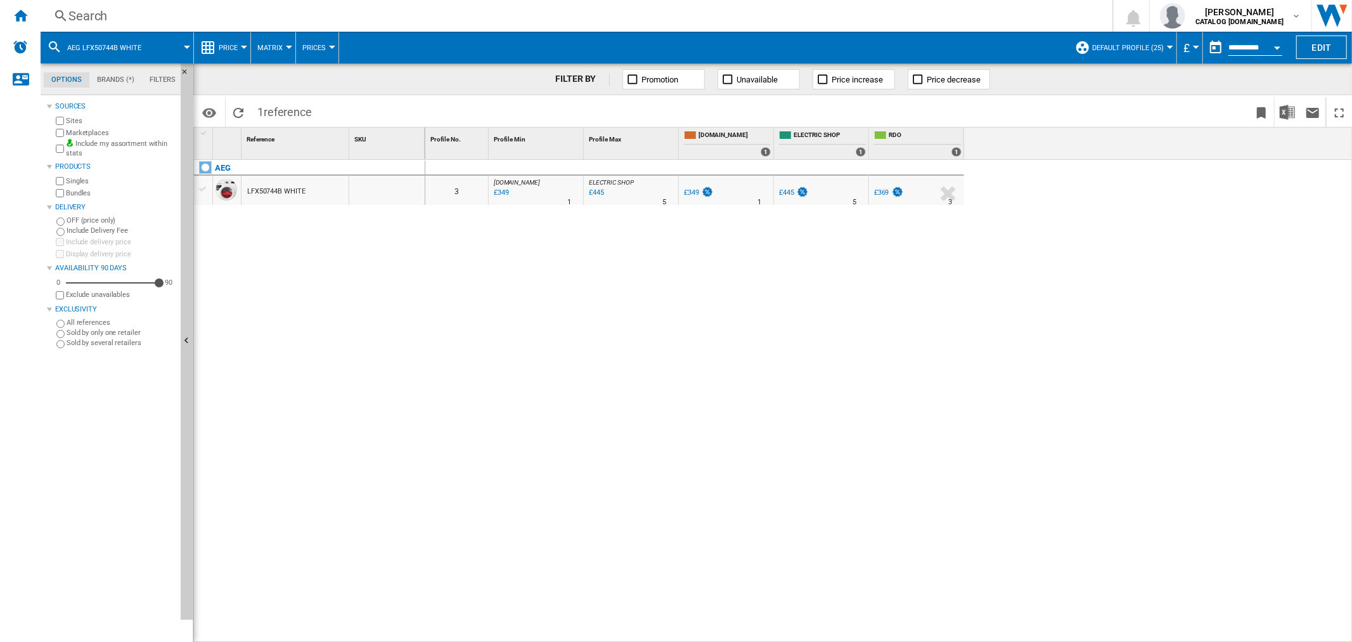
click at [77, 11] on div "Search" at bounding box center [573, 16] width 1011 height 18
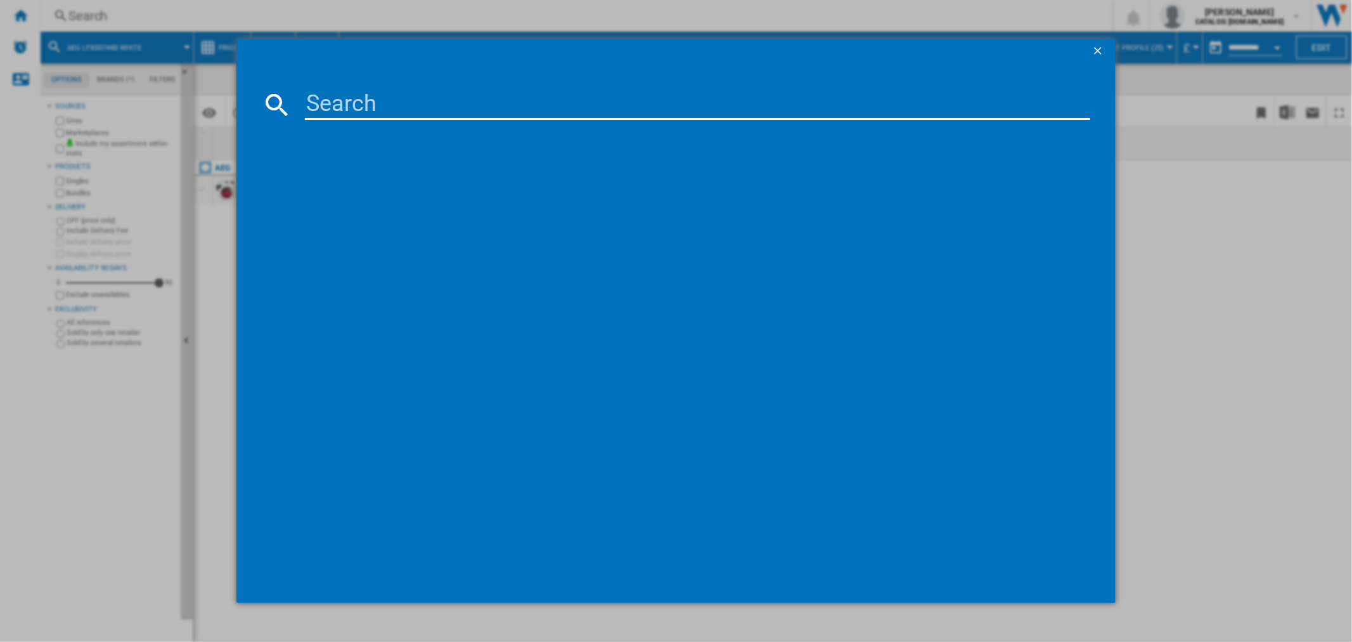
click at [423, 105] on input at bounding box center [697, 104] width 785 height 30
type input "WGG24400GB"
click at [395, 186] on div "BOSCH WGG24400GB WHITE" at bounding box center [685, 187] width 772 height 13
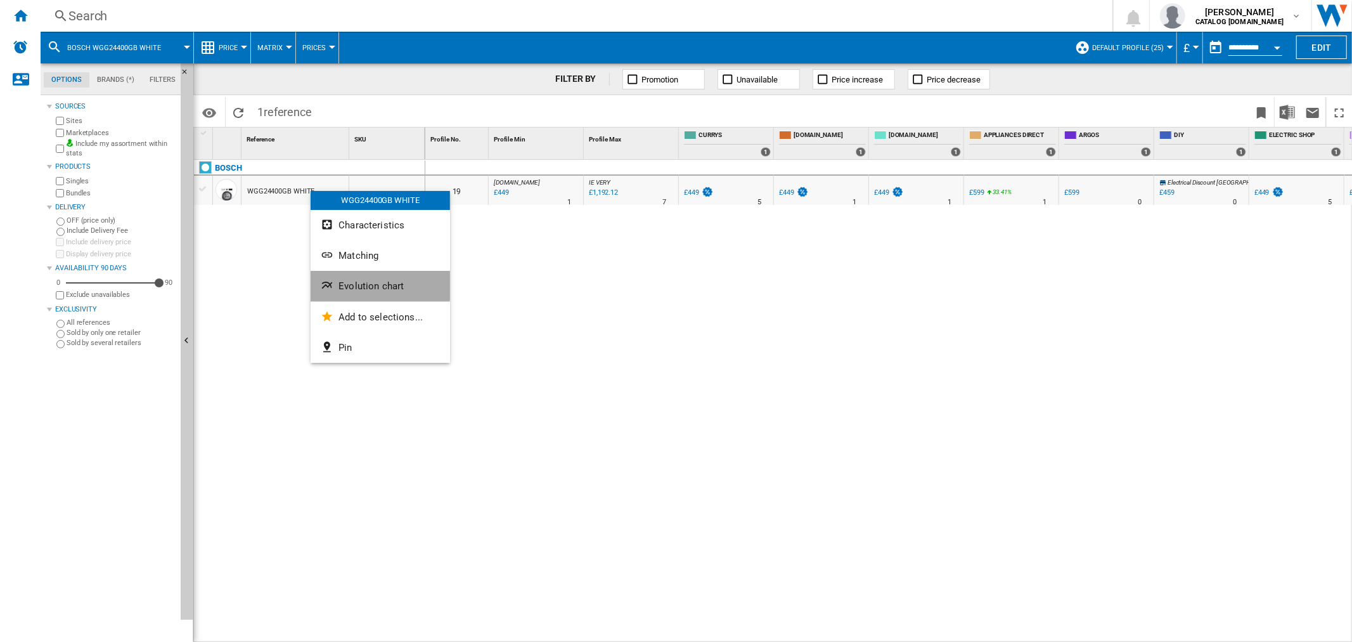
click at [369, 280] on span "Evolution chart" at bounding box center [371, 285] width 65 height 11
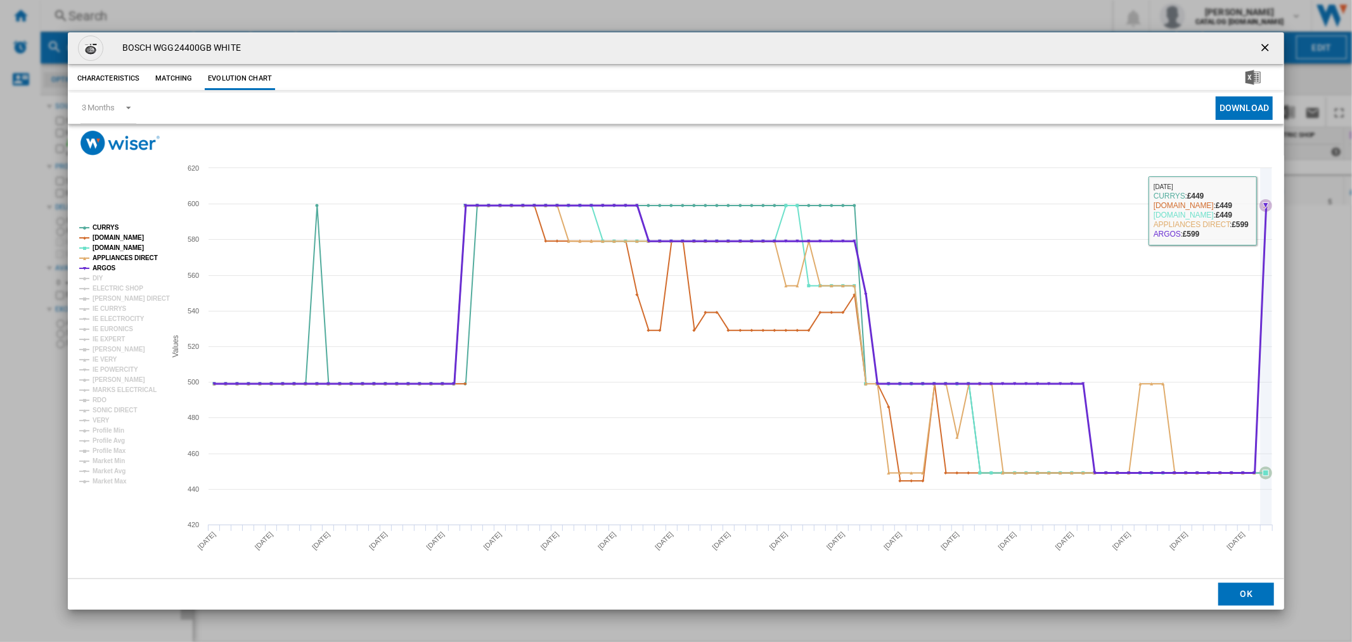
click at [1270, 207] on icon "Product popup" at bounding box center [1266, 205] width 13 height 13
